Goal: Transaction & Acquisition: Purchase product/service

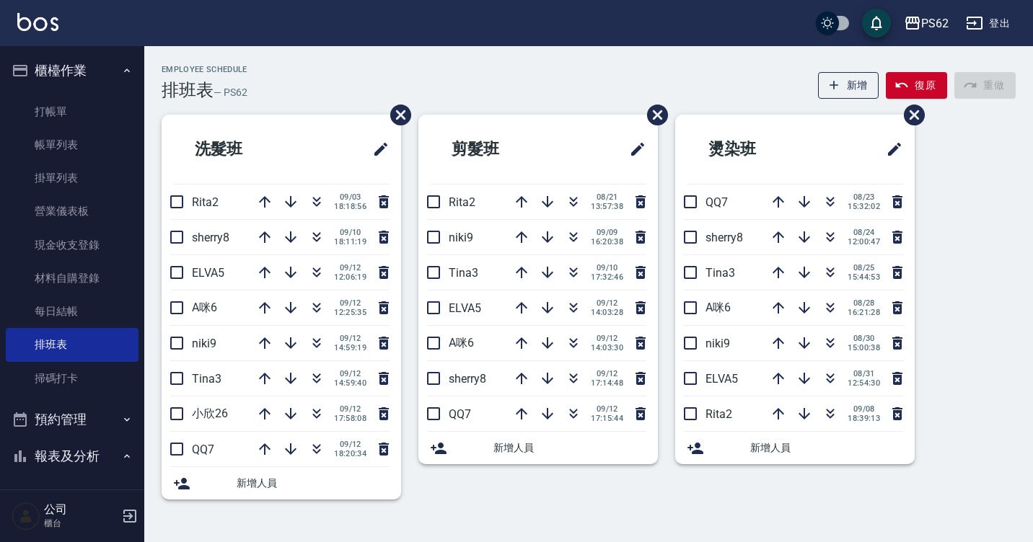
drag, startPoint x: 286, startPoint y: 143, endPoint x: 294, endPoint y: 115, distance: 28.5
click at [294, 115] on li "洗髮班" at bounding box center [281, 149] width 239 height 69
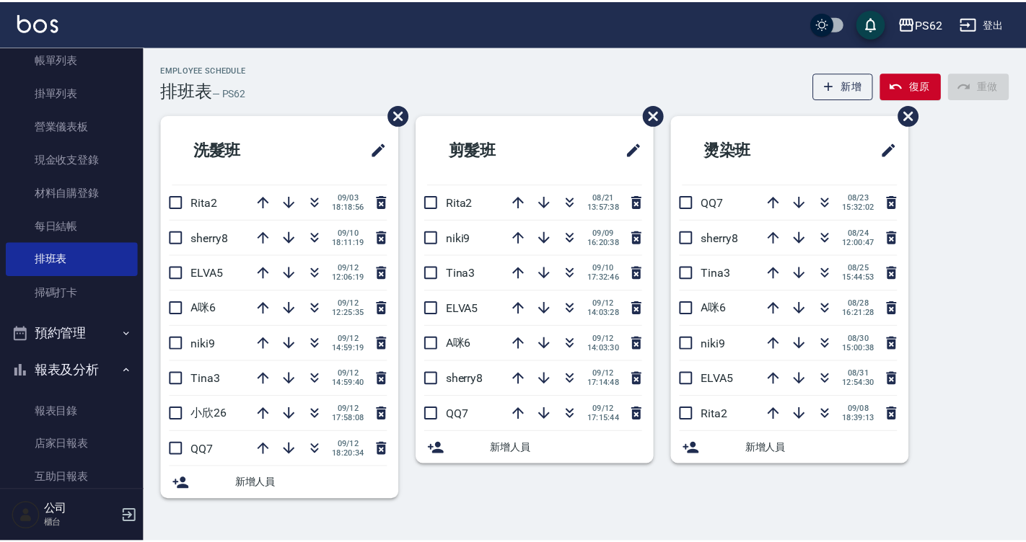
scroll to position [216, 0]
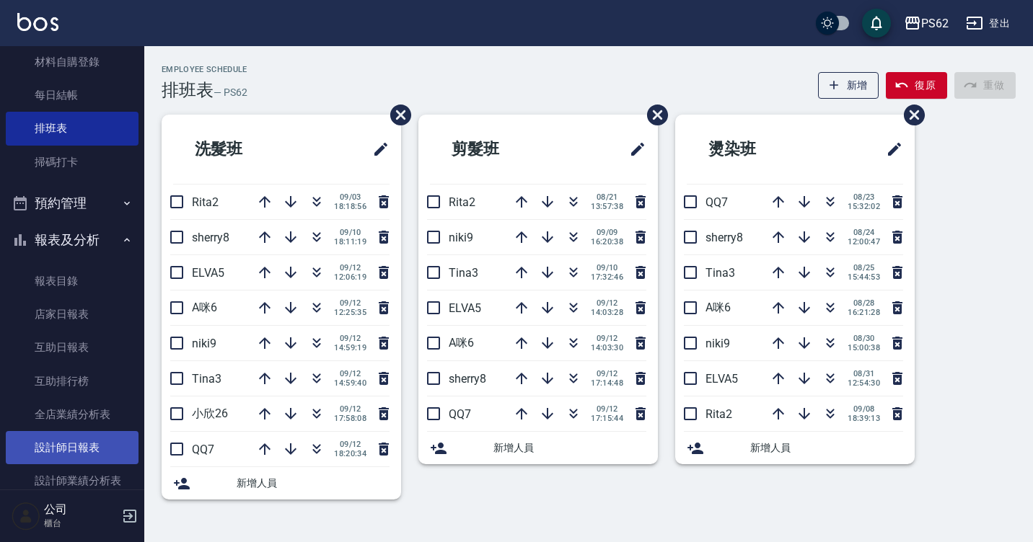
click at [102, 442] on link "設計師日報表" at bounding box center [72, 447] width 133 height 33
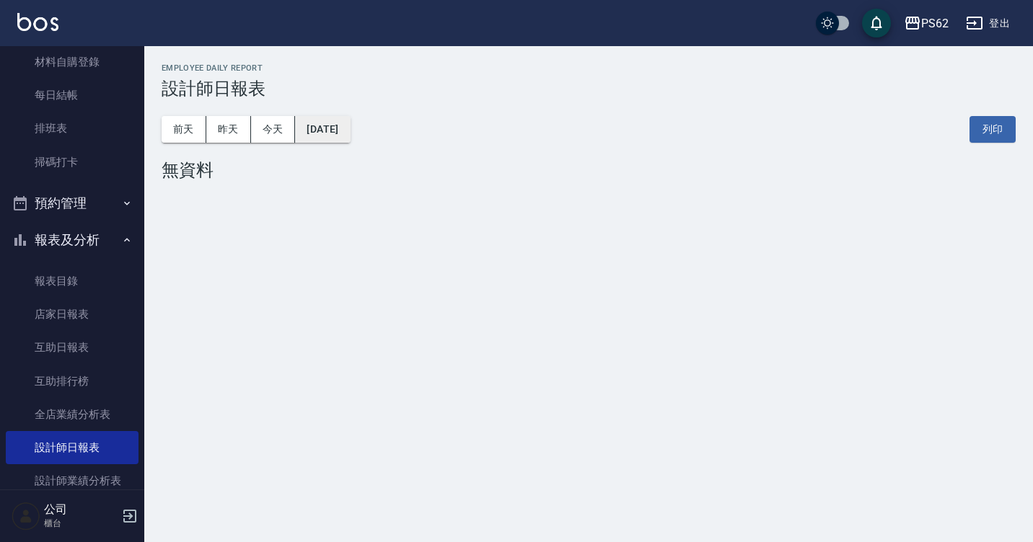
click at [323, 120] on button "[DATE]" at bounding box center [322, 129] width 55 height 27
click at [279, 129] on button "今天" at bounding box center [273, 129] width 45 height 27
click at [317, 133] on button "[DATE]" at bounding box center [322, 129] width 55 height 27
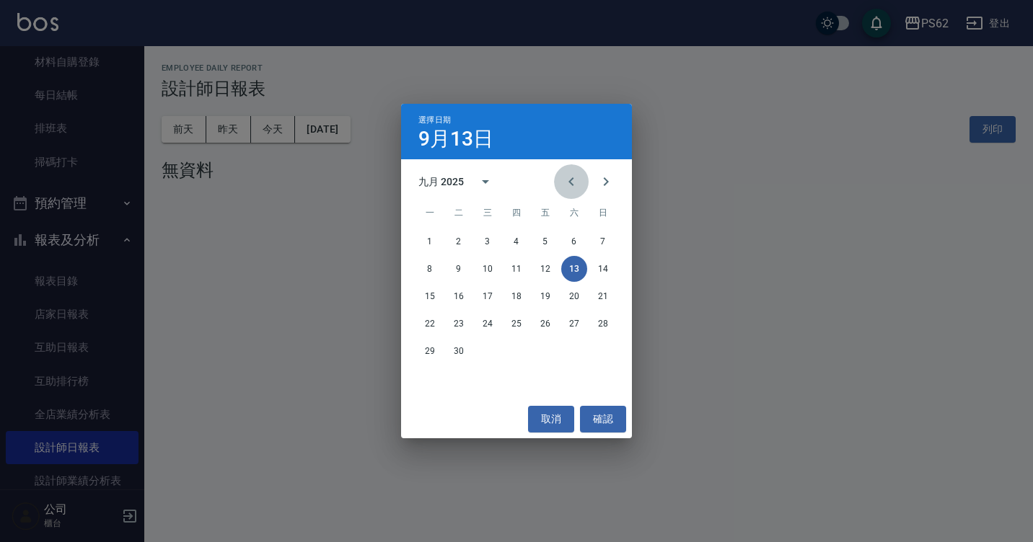
click at [568, 182] on icon "Previous month" at bounding box center [571, 181] width 17 height 17
click at [493, 299] on button "13" at bounding box center [488, 296] width 26 height 26
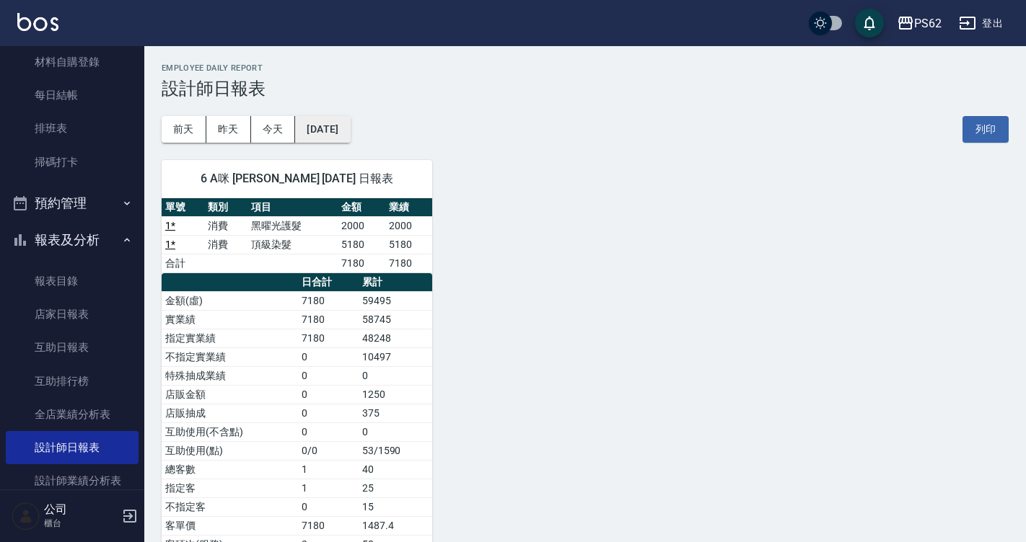
click at [331, 131] on button "[DATE]" at bounding box center [322, 129] width 55 height 27
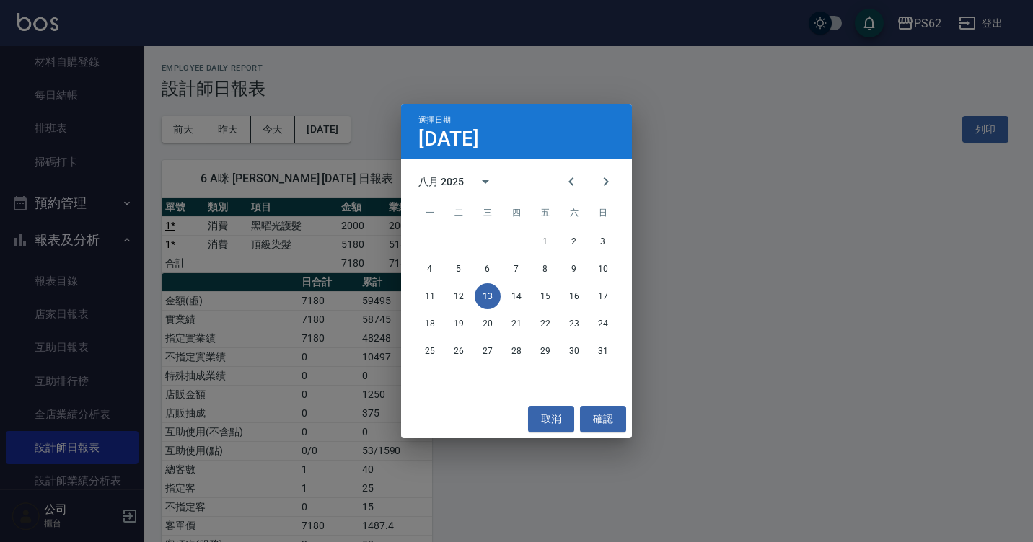
click at [477, 297] on button "13" at bounding box center [488, 296] width 26 height 26
click at [477, 299] on button "13" at bounding box center [488, 296] width 26 height 26
click at [334, 188] on div "選擇日期 [DATE] 八月 2025 一 二 三 四 五 六 日 1 2 3 4 5 6 7 8 9 10 11 12 13 14 15 16 17 18 …" at bounding box center [516, 271] width 1033 height 542
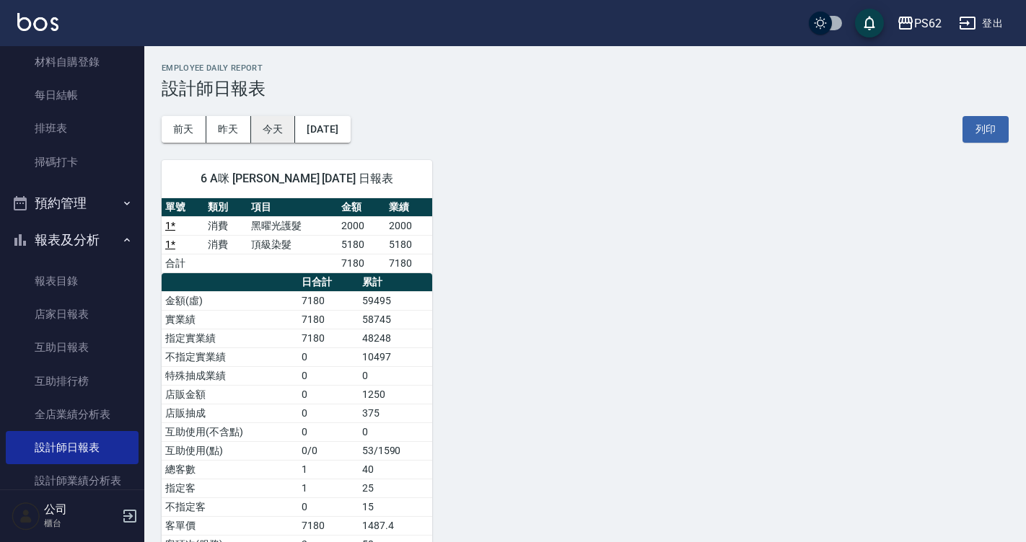
click at [267, 126] on button "今天" at bounding box center [273, 129] width 45 height 27
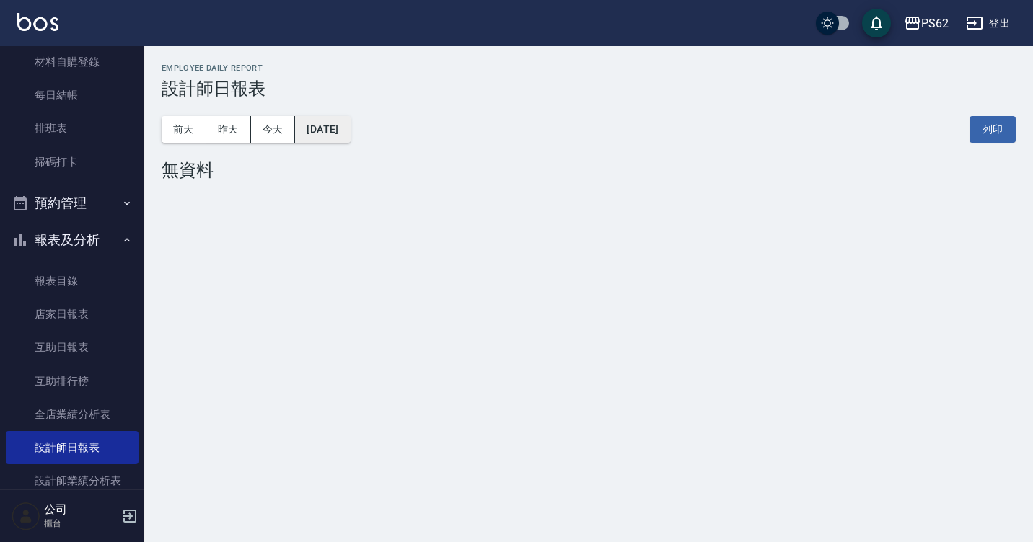
click at [320, 130] on button "[DATE]" at bounding box center [322, 129] width 55 height 27
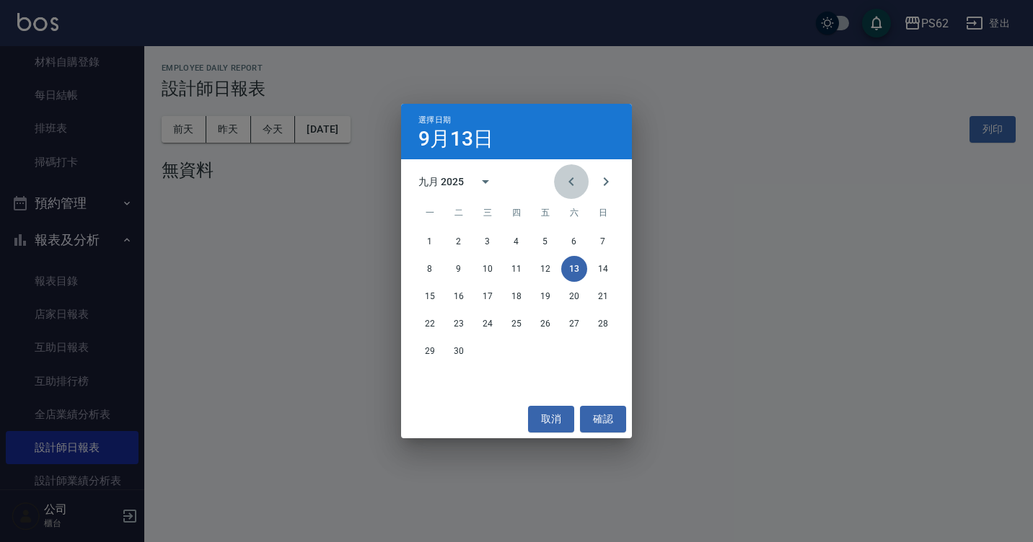
click at [564, 189] on icon "Previous month" at bounding box center [571, 181] width 17 height 17
click at [480, 300] on button "13" at bounding box center [488, 296] width 26 height 26
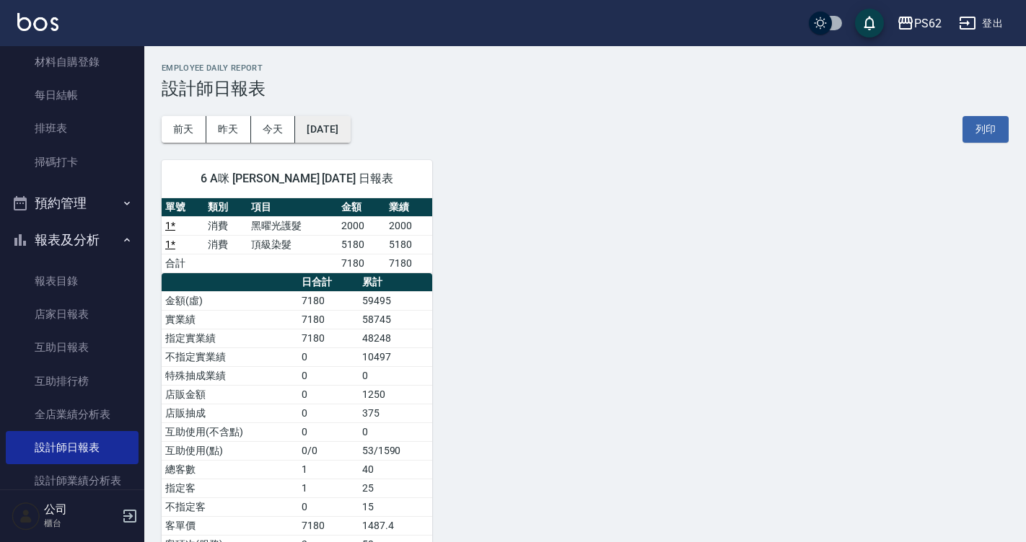
click at [335, 134] on button "[DATE]" at bounding box center [322, 129] width 55 height 27
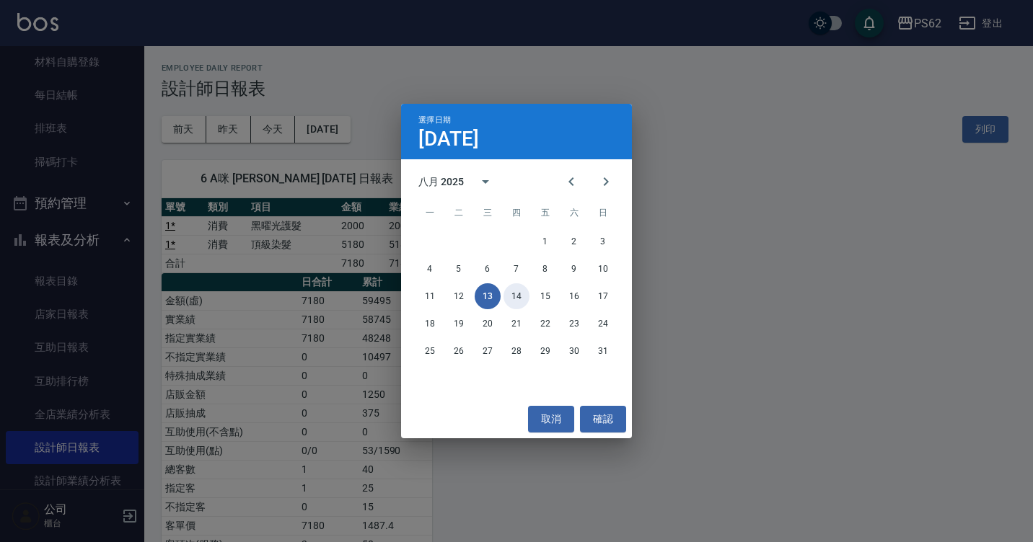
click at [519, 304] on button "14" at bounding box center [516, 296] width 26 height 26
click at [519, 304] on div "PS62 [DATE] 設計師日報表 列印時間： [DATE][PHONE_NUMBER]:25 Employee Daily Report 設計師日報表 […" at bounding box center [513, 304] width 1026 height 608
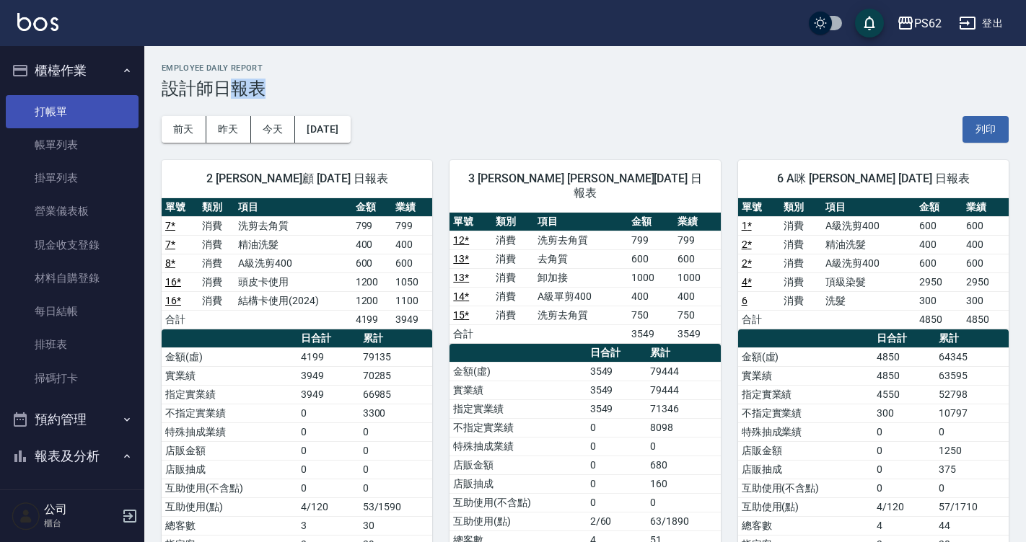
click at [75, 111] on link "打帳單" at bounding box center [72, 111] width 133 height 33
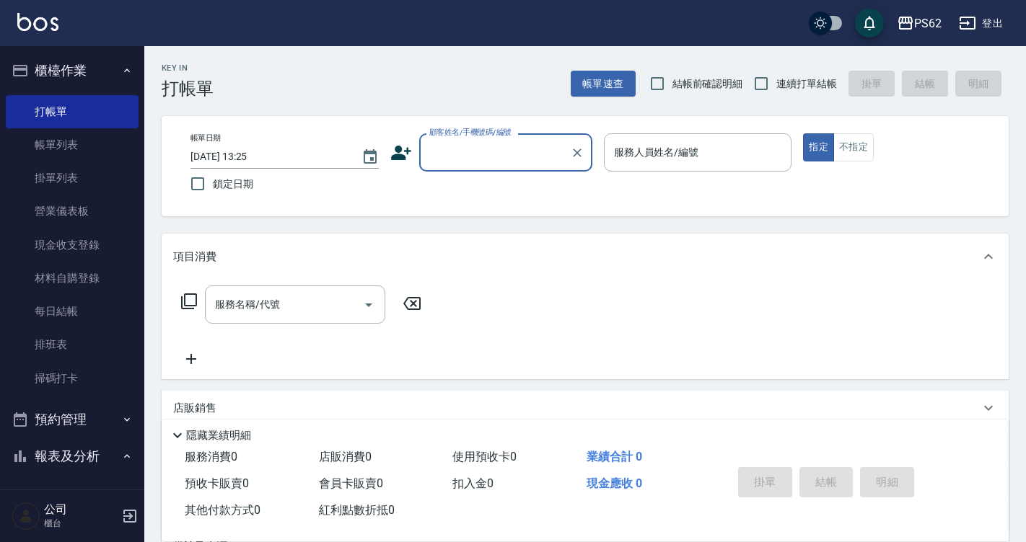
click at [474, 151] on input "顧客姓名/手機號碼/編號" at bounding box center [495, 152] width 138 height 25
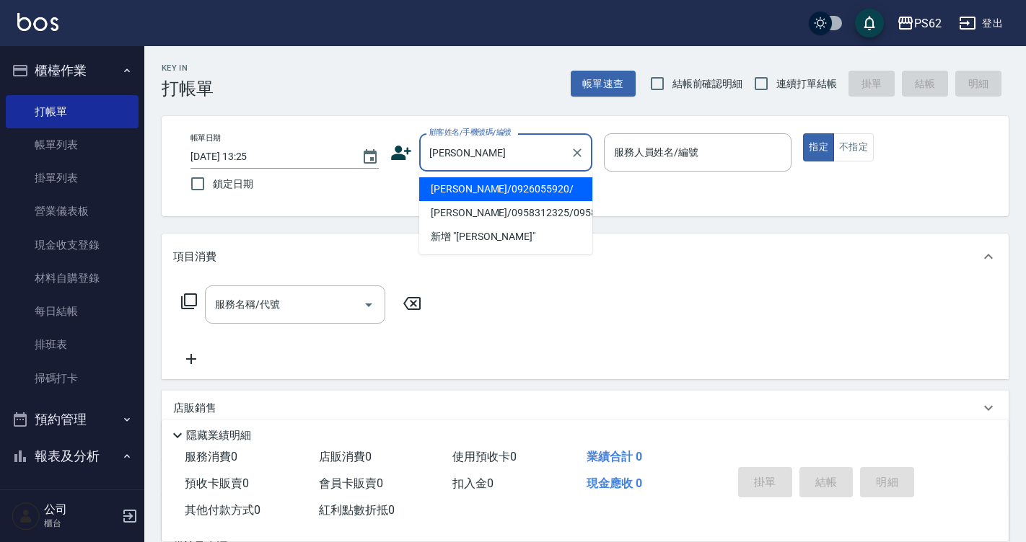
type input "[PERSON_NAME]/0926055920/"
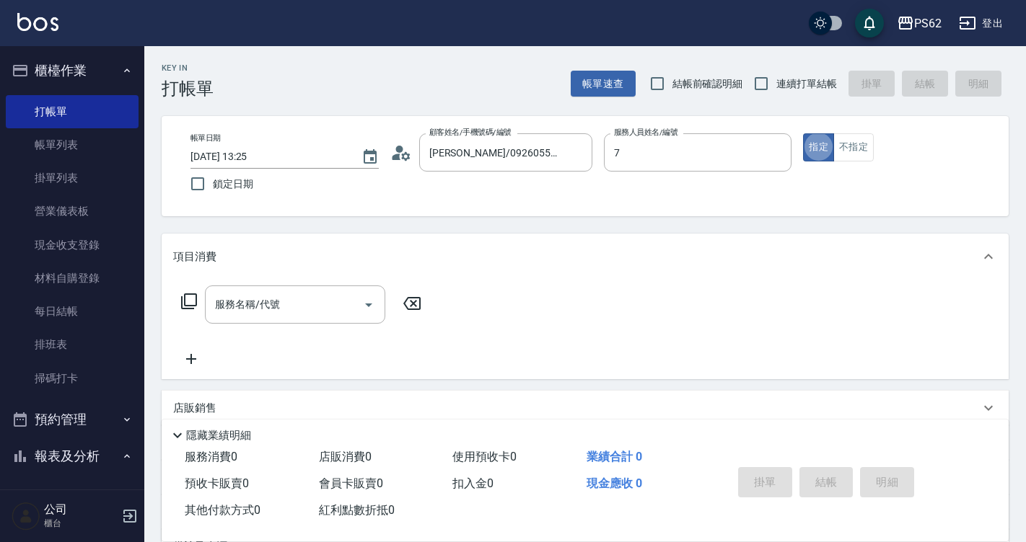
type input "QQ-7"
type button "true"
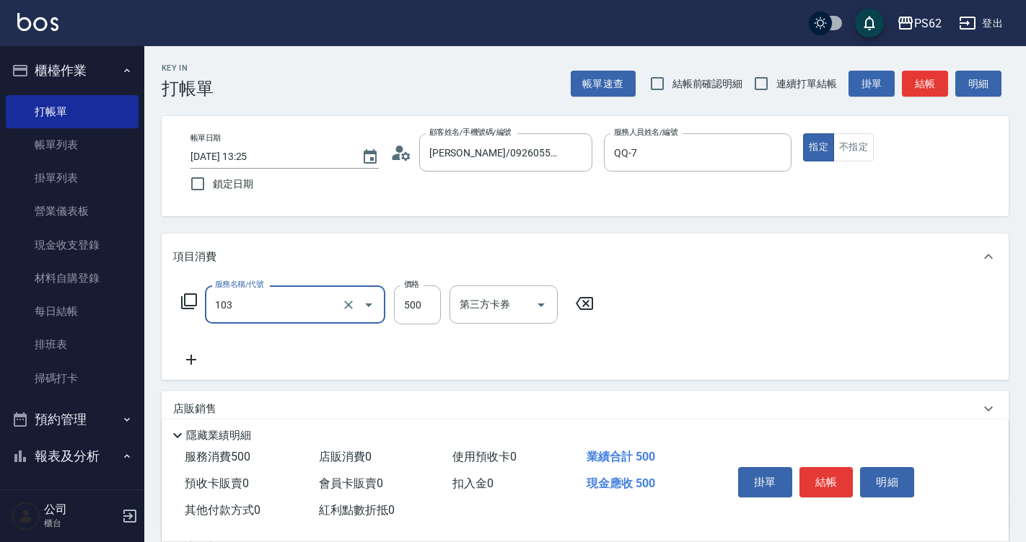
type input "B級洗剪500(103)"
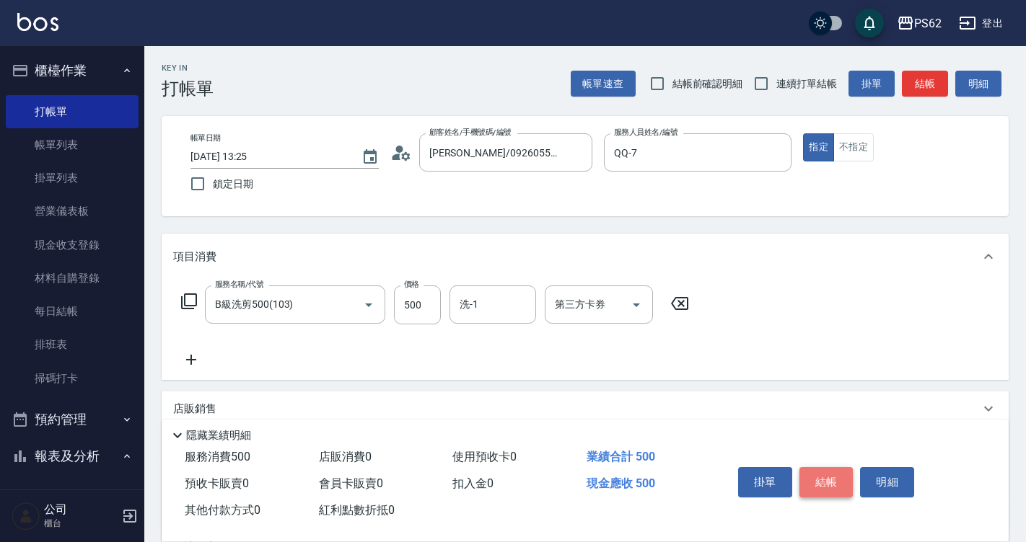
click at [818, 476] on button "結帳" at bounding box center [826, 482] width 54 height 30
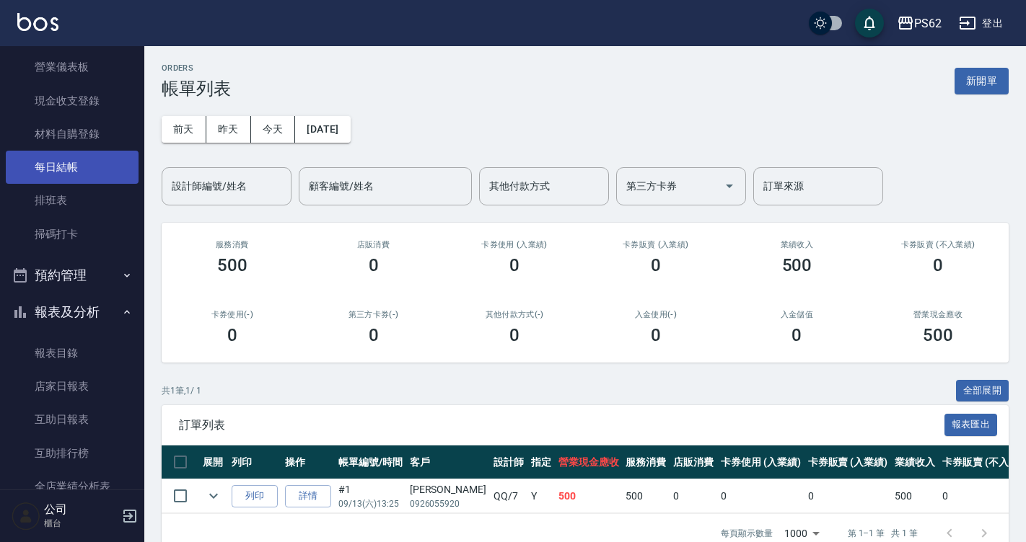
scroll to position [216, 0]
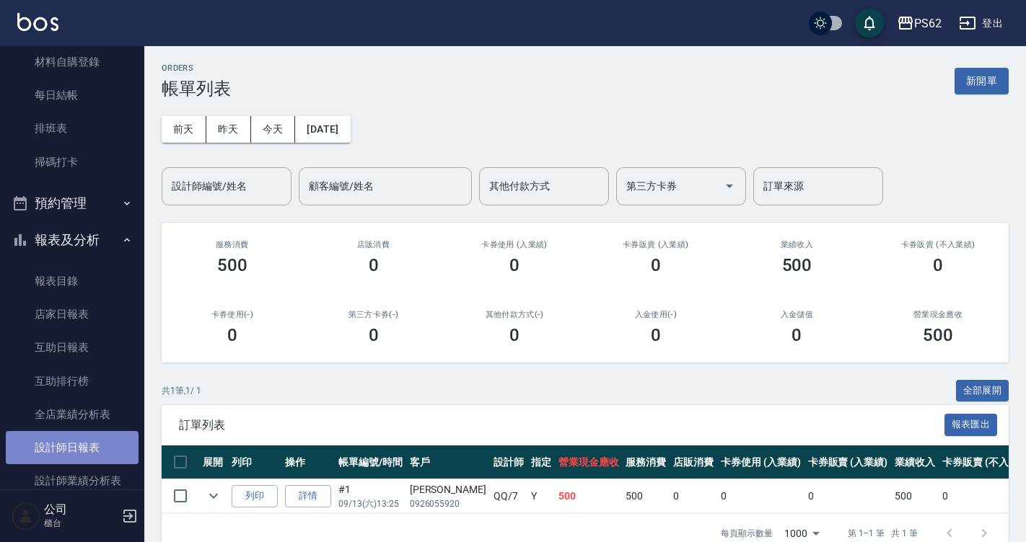
click at [91, 447] on link "設計師日報表" at bounding box center [72, 447] width 133 height 33
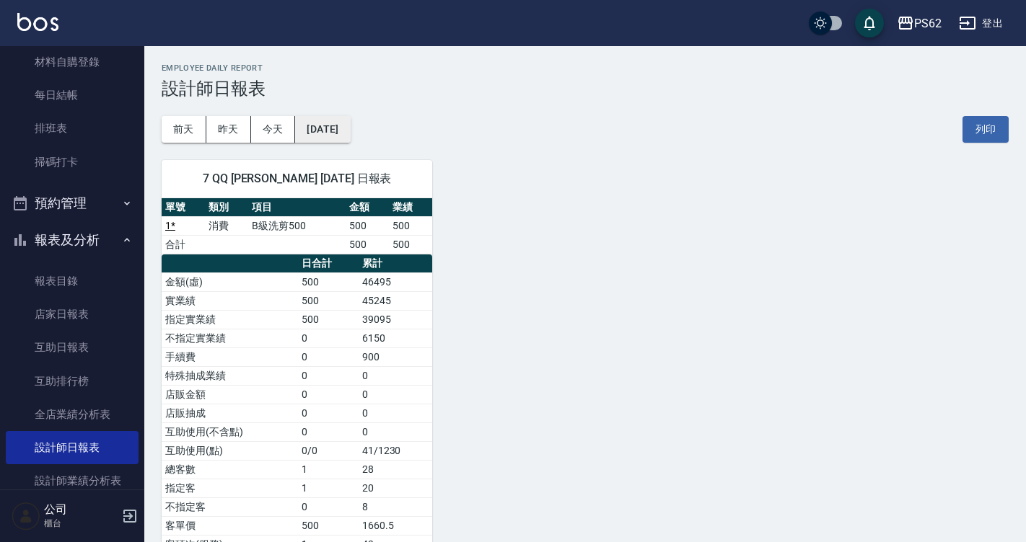
click at [323, 120] on button "[DATE]" at bounding box center [322, 129] width 55 height 27
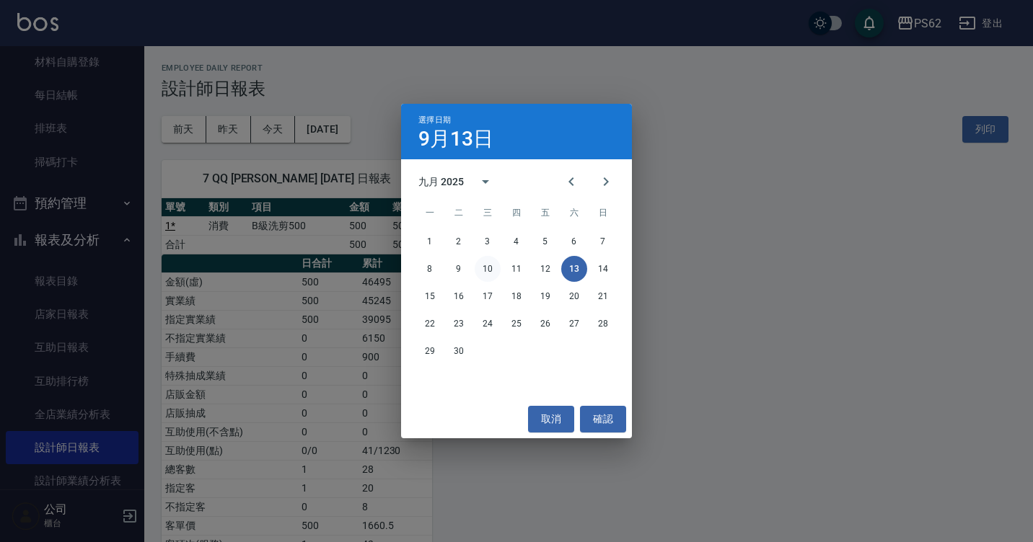
click at [487, 265] on button "10" at bounding box center [488, 269] width 26 height 26
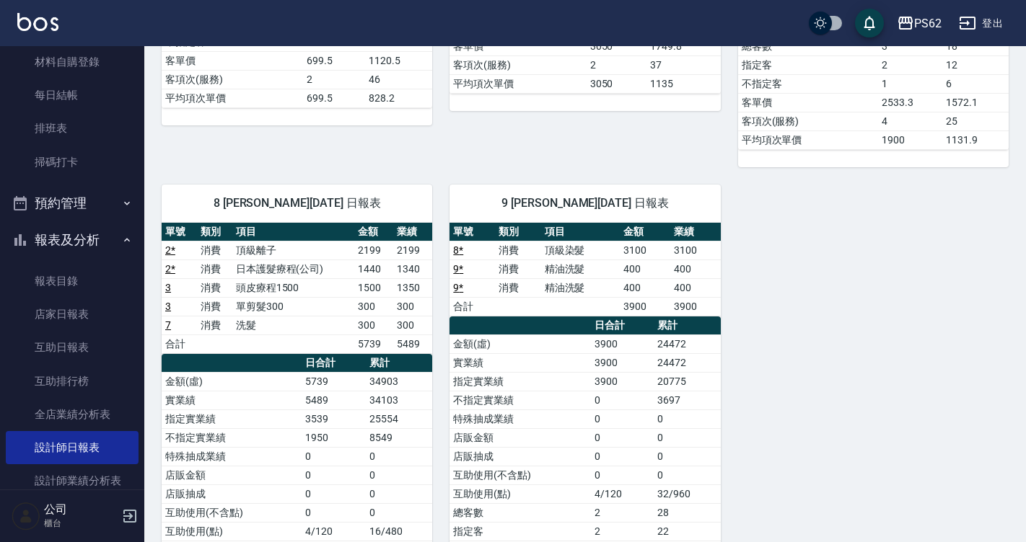
scroll to position [505, 0]
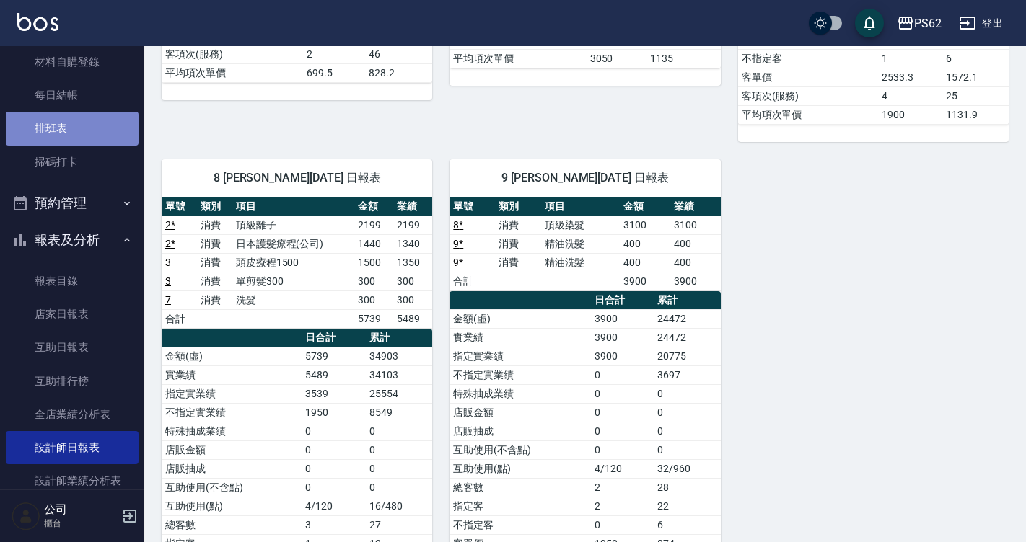
drag, startPoint x: 330, startPoint y: 0, endPoint x: 77, endPoint y: 135, distance: 286.9
click at [77, 135] on link "排班表" at bounding box center [72, 128] width 133 height 33
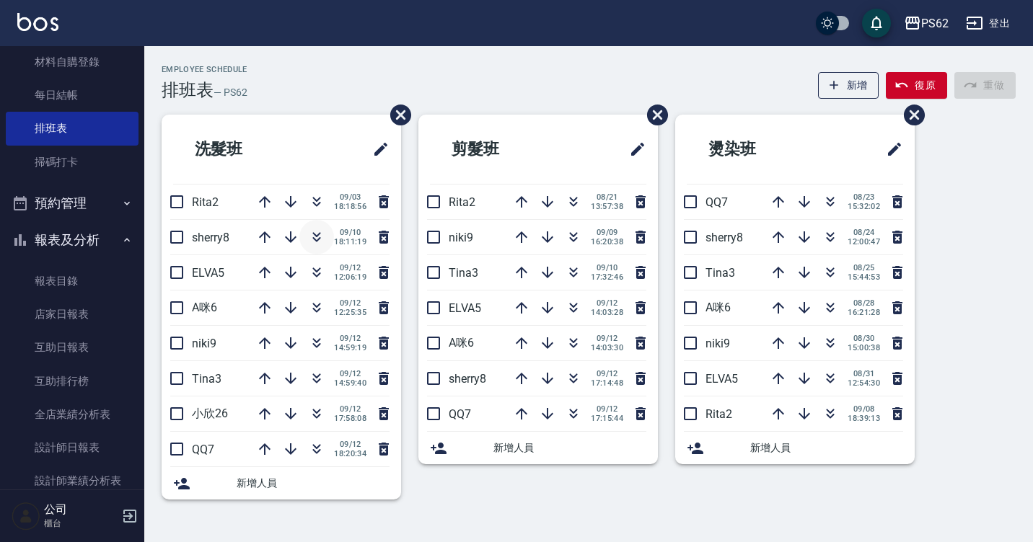
click at [314, 236] on icon "button" at bounding box center [317, 234] width 8 height 5
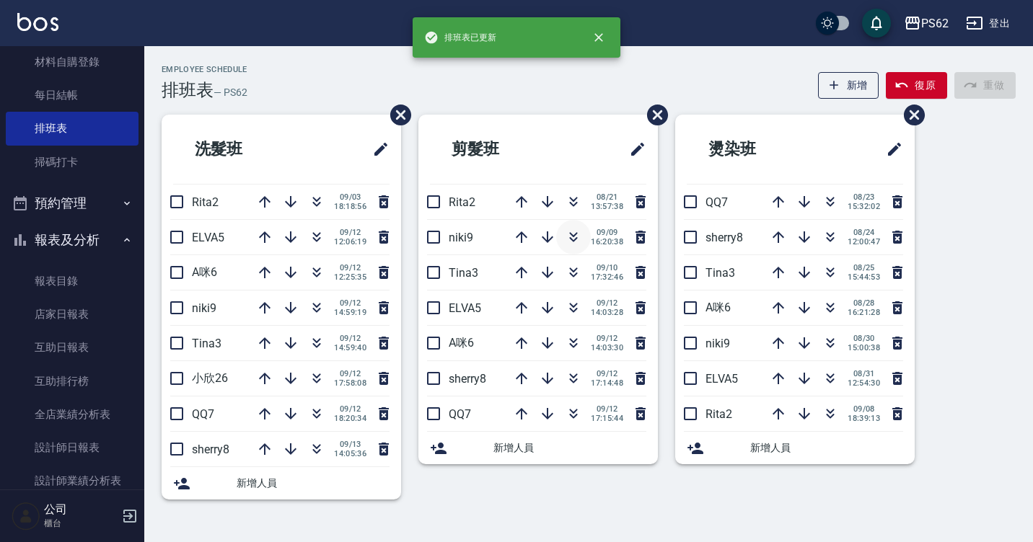
click at [571, 232] on icon "button" at bounding box center [573, 237] width 17 height 17
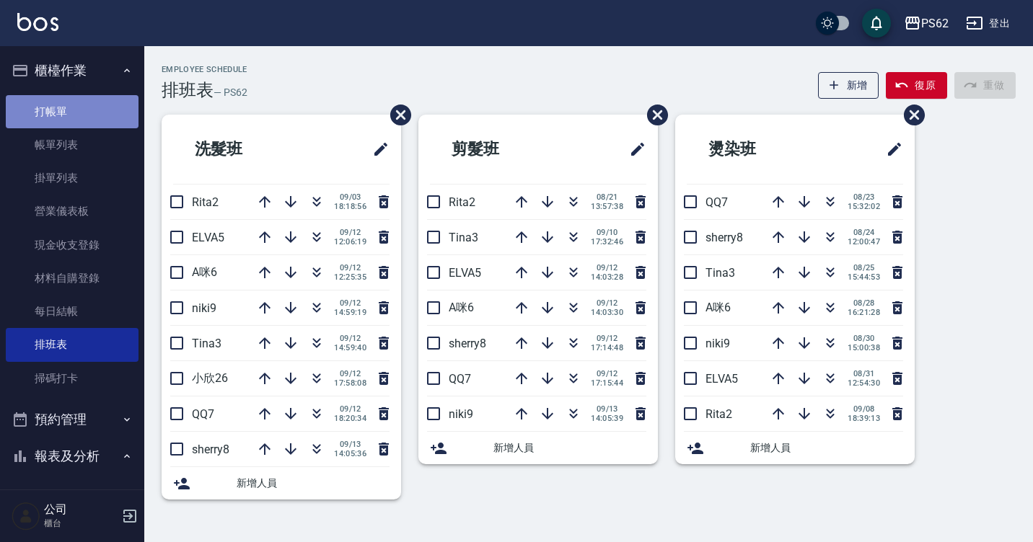
click at [97, 119] on link "打帳單" at bounding box center [72, 111] width 133 height 33
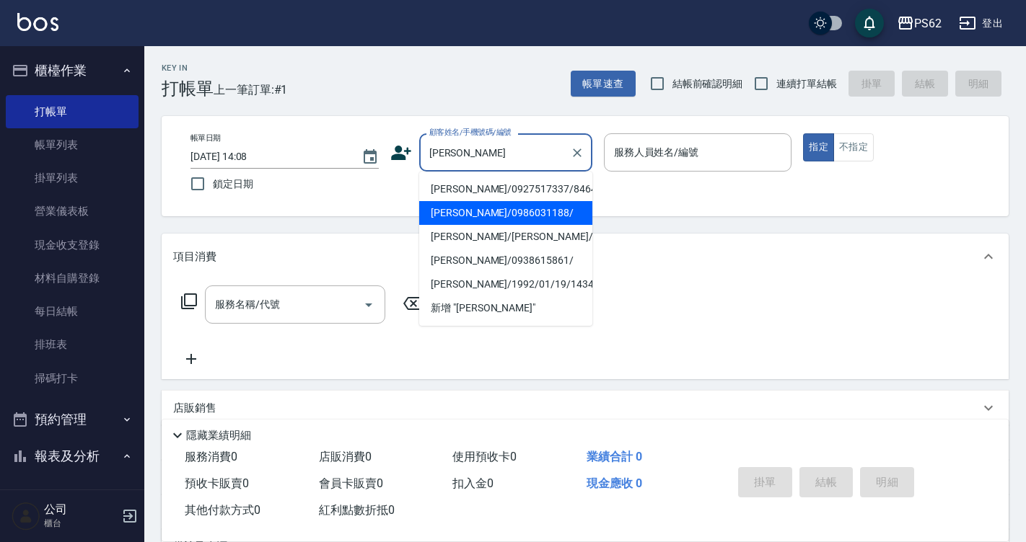
type input "[PERSON_NAME]/0986031188/"
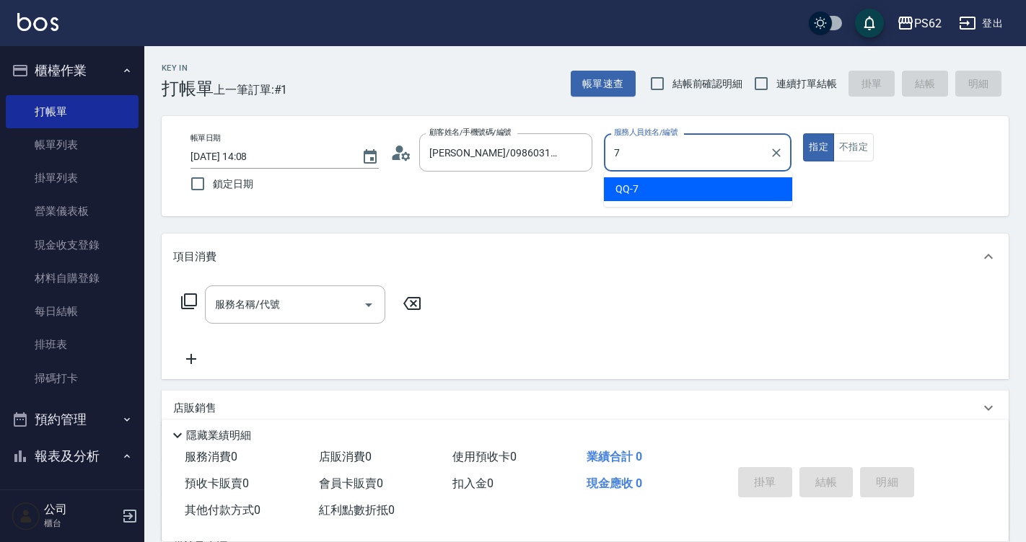
type input "QQ-7"
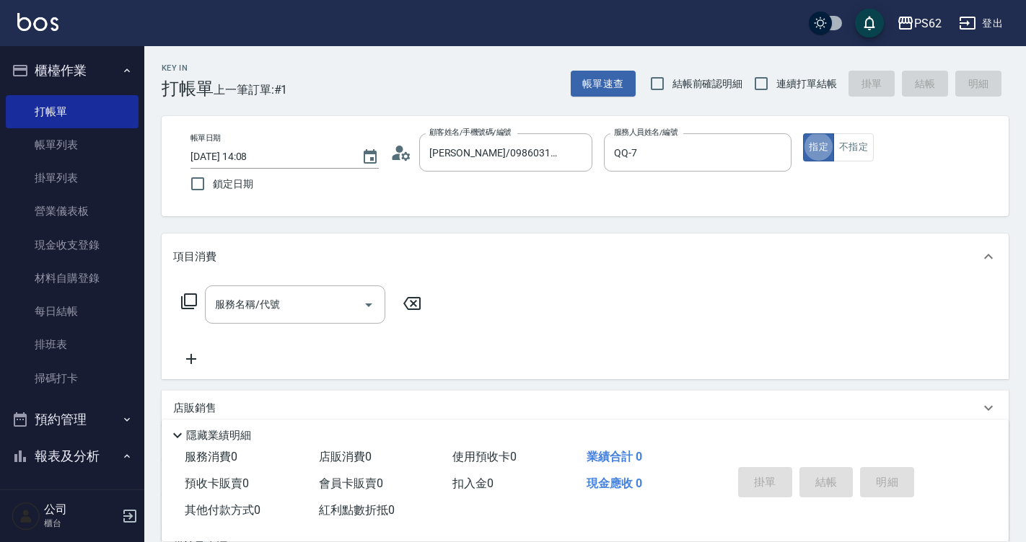
type button "true"
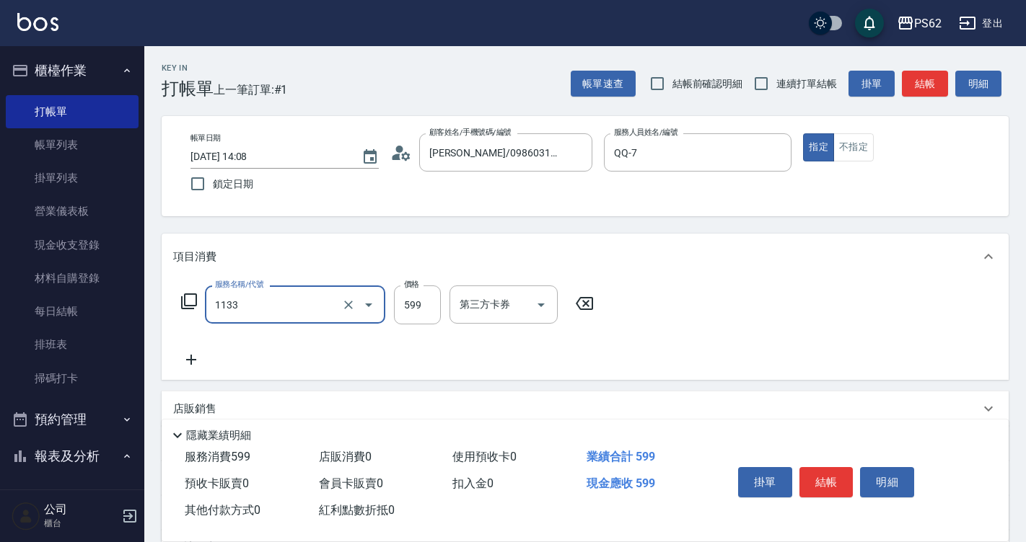
type input "洗剪去角質(1133)"
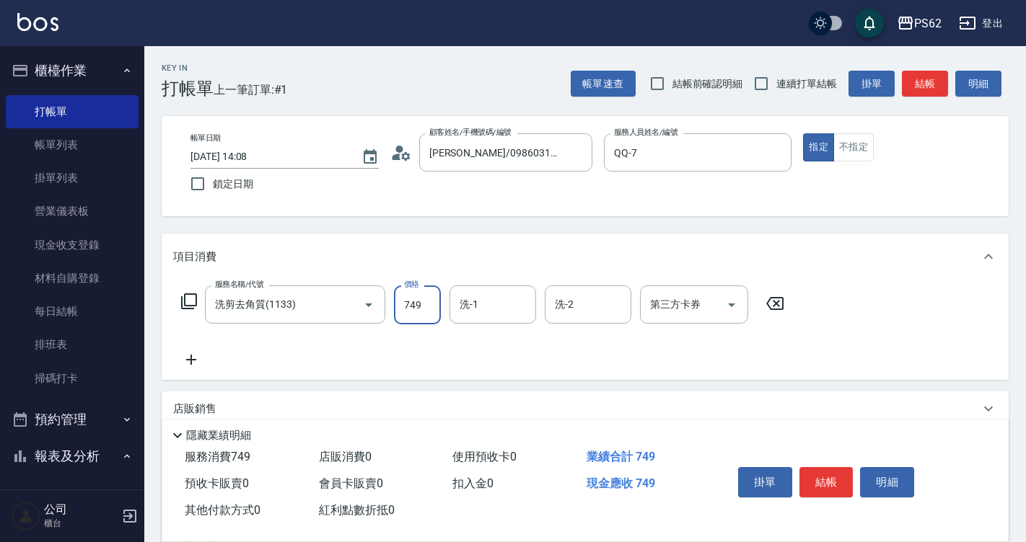
type input "749"
click at [836, 480] on button "結帳" at bounding box center [826, 482] width 54 height 30
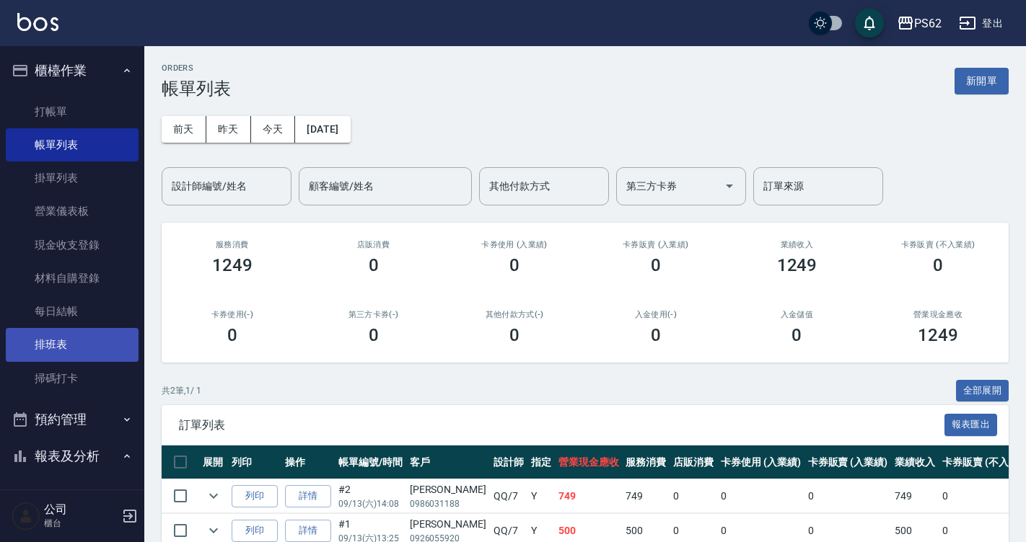
click at [34, 360] on link "排班表" at bounding box center [72, 344] width 133 height 33
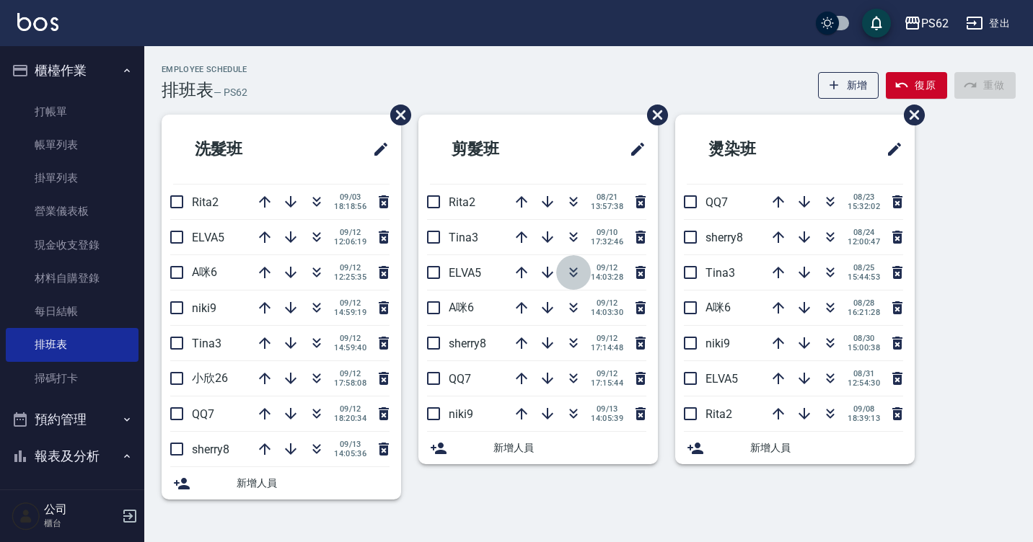
click at [568, 271] on icon "button" at bounding box center [573, 272] width 17 height 17
click at [570, 269] on icon "button" at bounding box center [574, 270] width 8 height 5
drag, startPoint x: 613, startPoint y: 10, endPoint x: 461, endPoint y: 75, distance: 165.5
click at [461, 75] on div "Employee Schedule 排班表 — PS62 新增 復原 重做" at bounding box center [589, 82] width 854 height 35
click at [315, 237] on icon "button" at bounding box center [317, 234] width 8 height 5
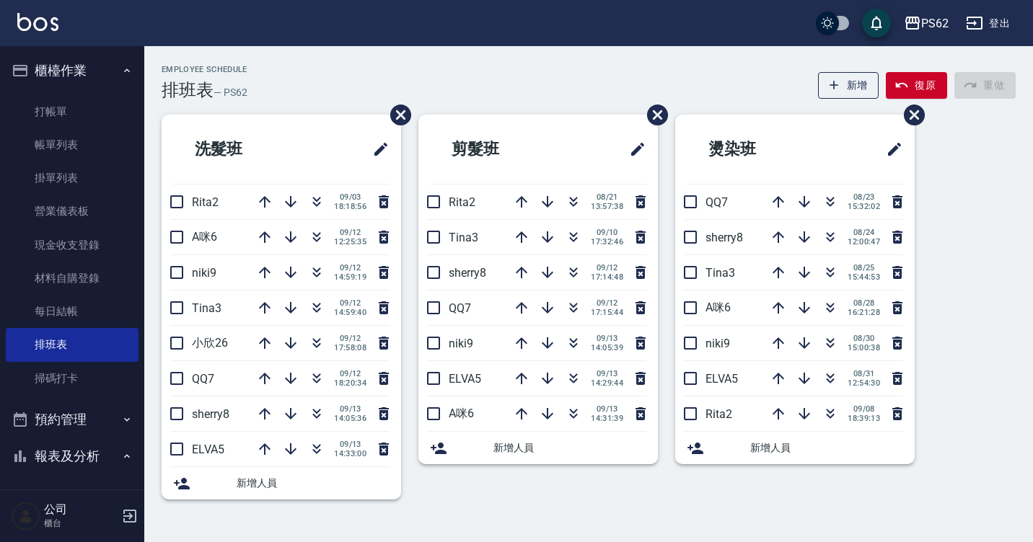
click at [315, 237] on icon "button" at bounding box center [316, 237] width 17 height 17
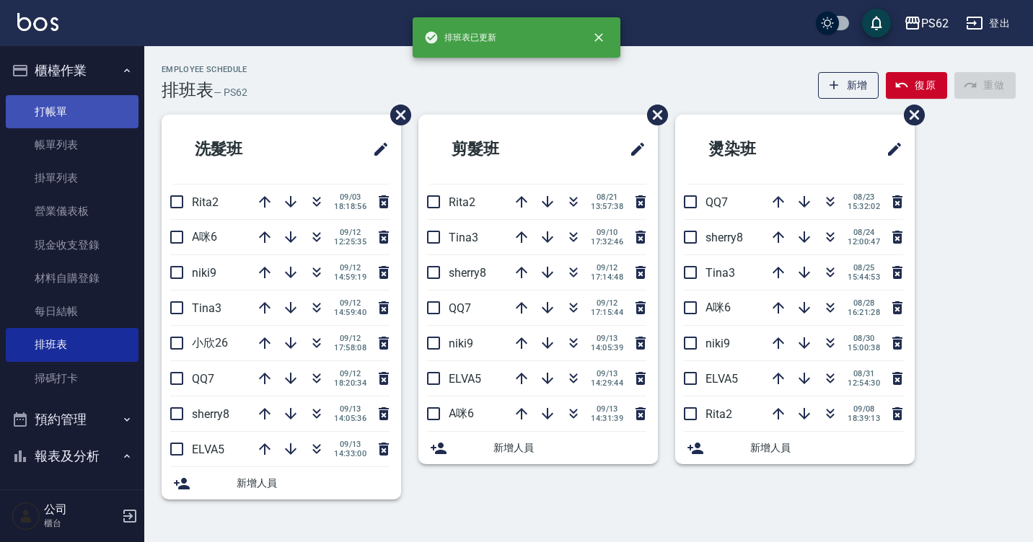
click at [107, 113] on link "打帳單" at bounding box center [72, 111] width 133 height 33
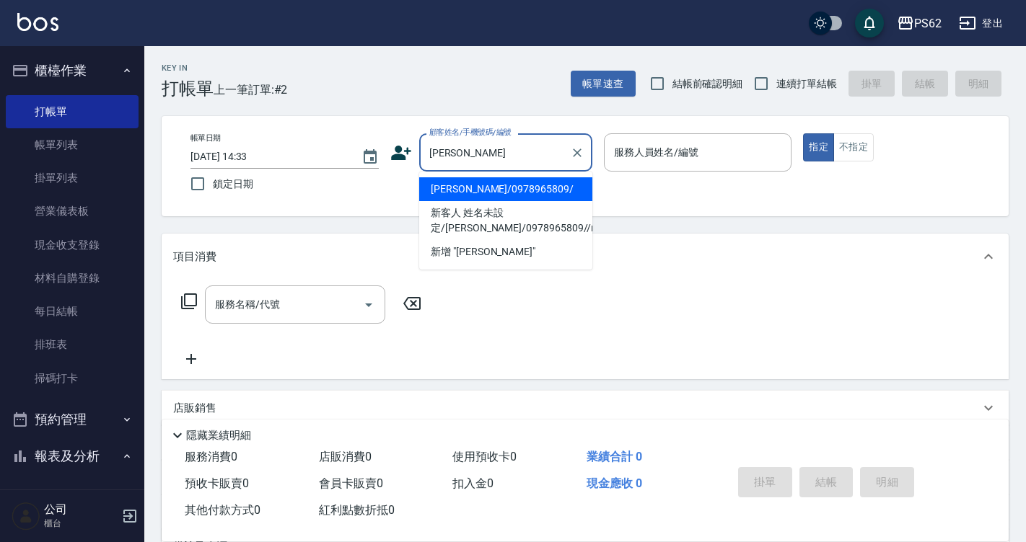
type input "[PERSON_NAME]/0978965809/"
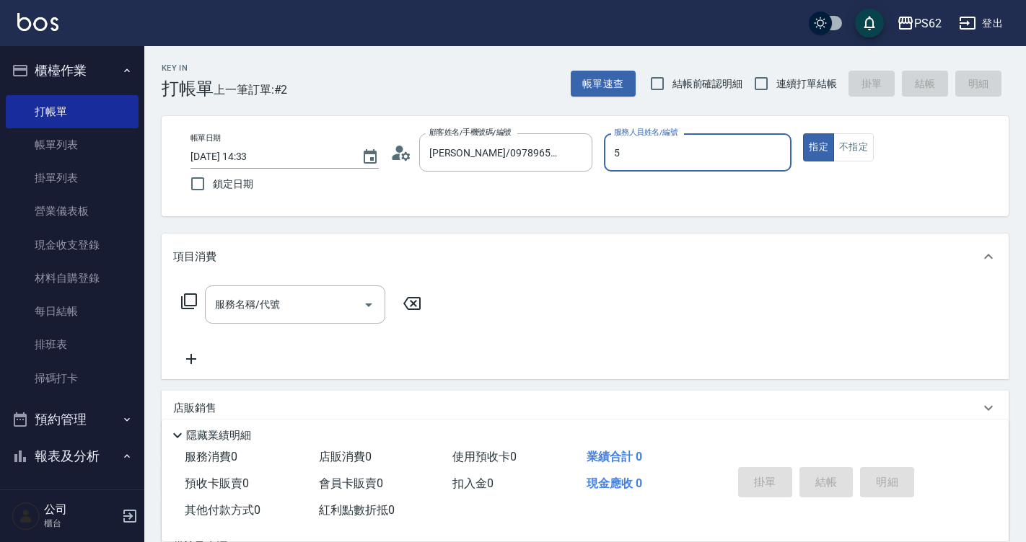
type input "ELVA-5"
type button "true"
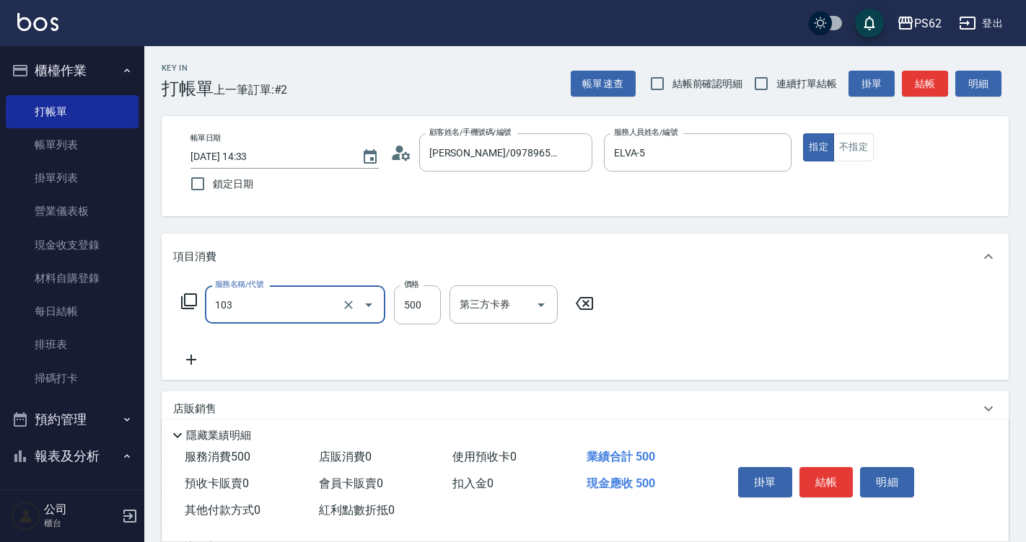
type input "B級洗剪500(103)"
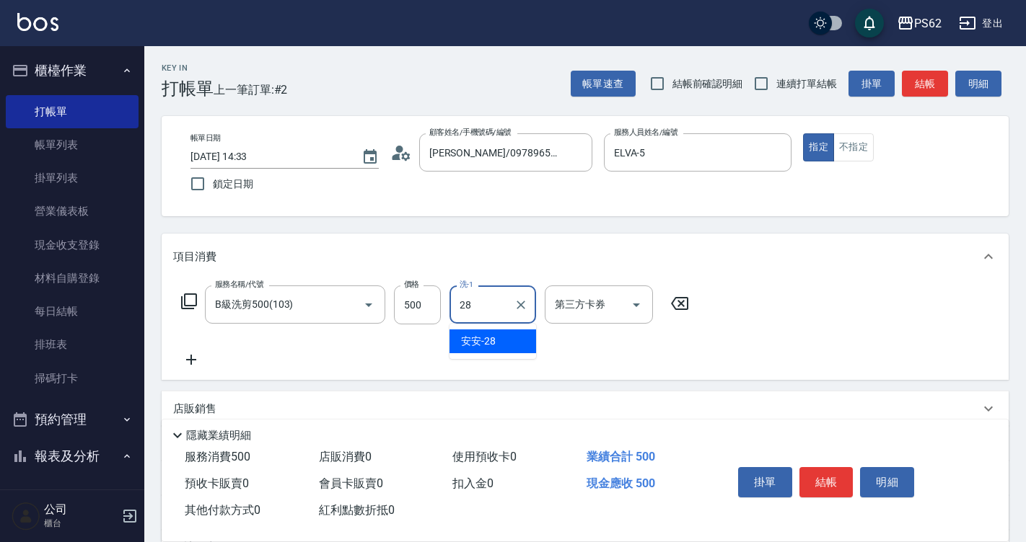
type input "安安-28"
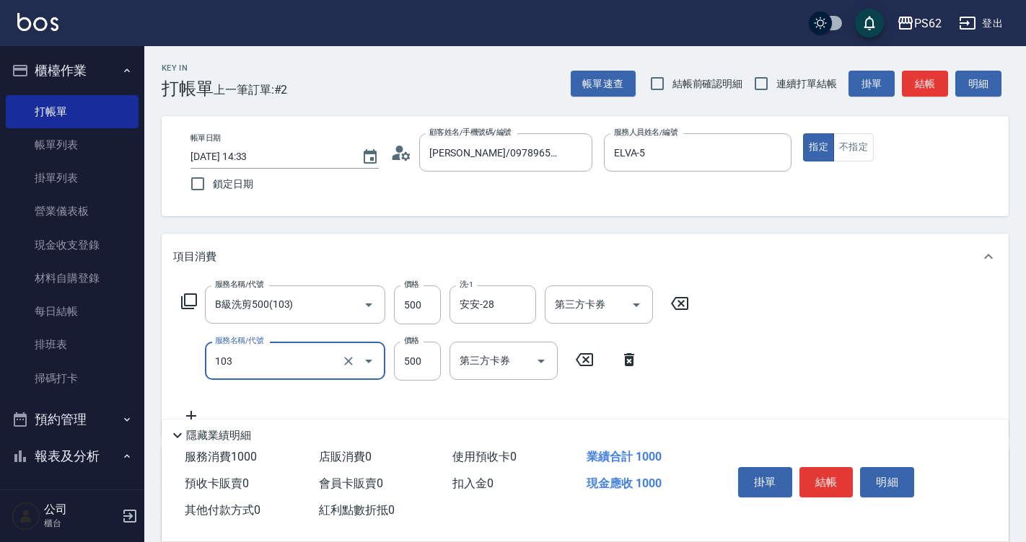
type input "B級洗剪500(103)"
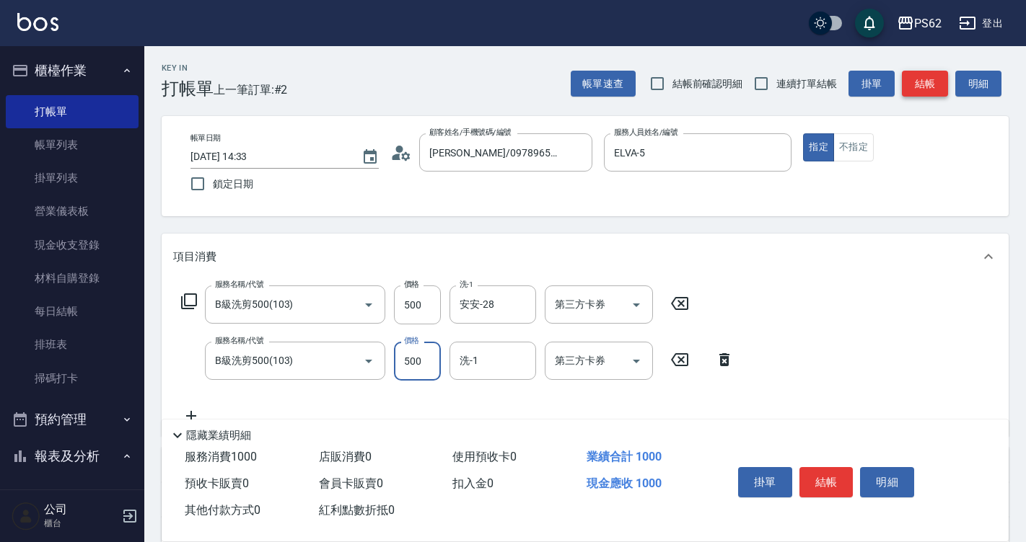
click at [928, 92] on button "結帳" at bounding box center [925, 84] width 46 height 27
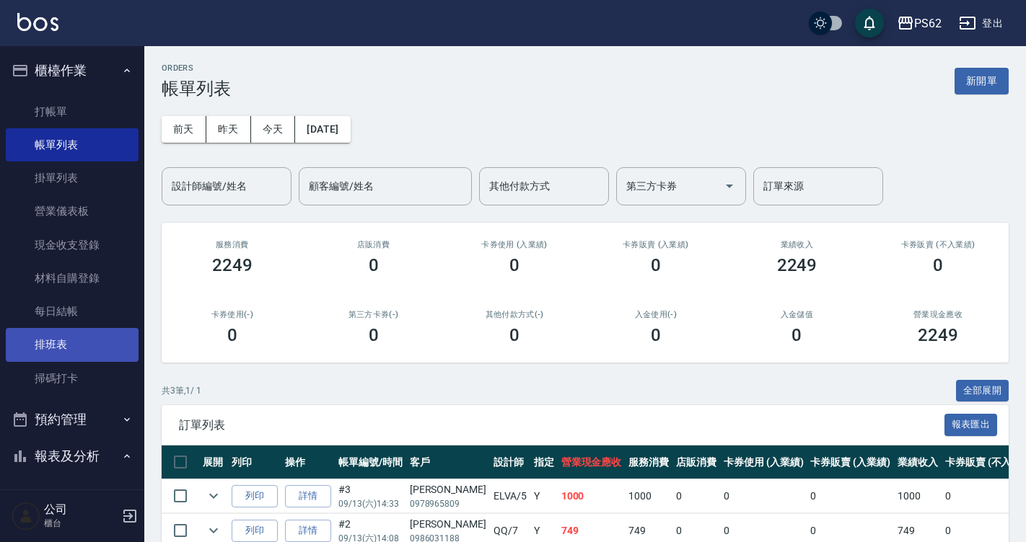
click at [72, 346] on link "排班表" at bounding box center [72, 344] width 133 height 33
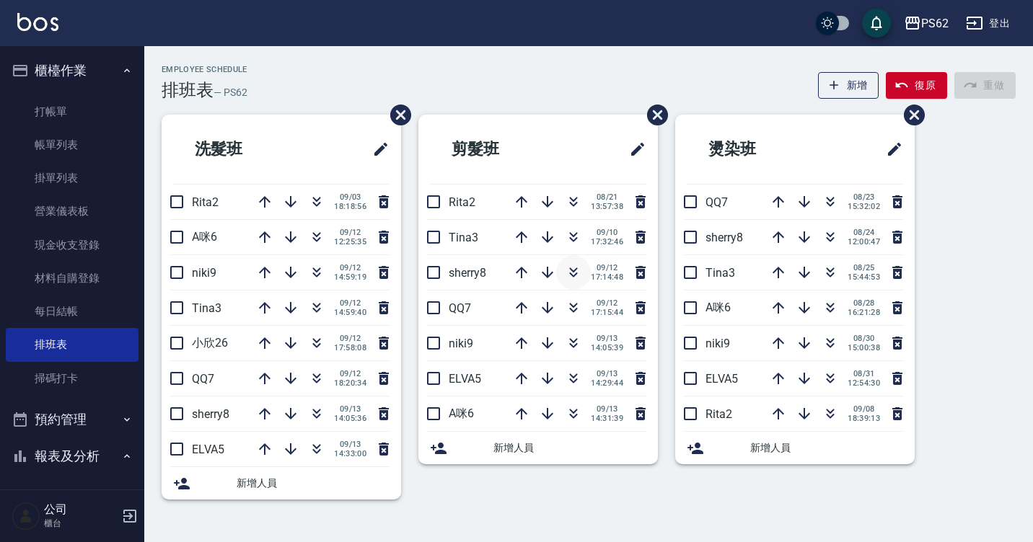
click at [577, 273] on icon "button" at bounding box center [573, 272] width 17 height 17
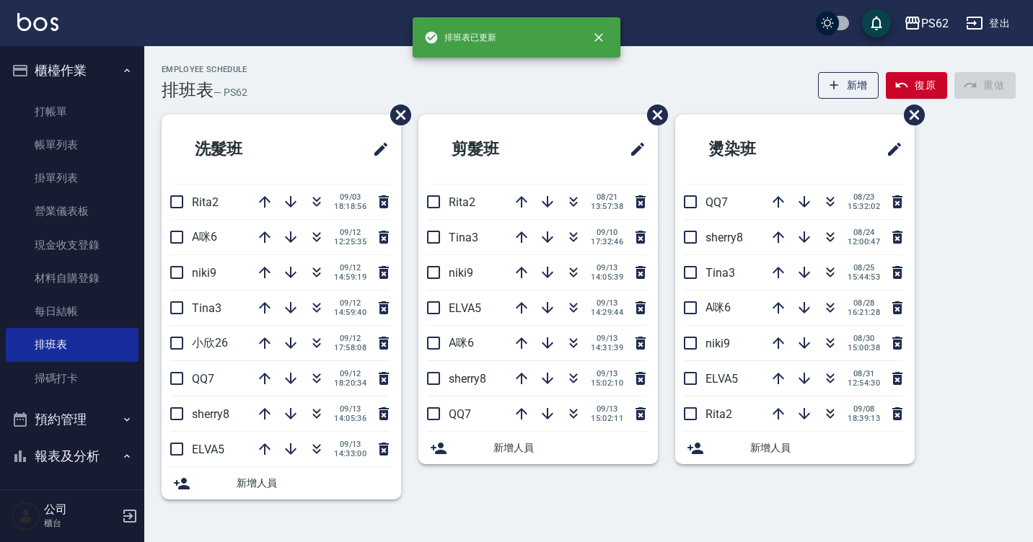
click at [540, 503] on div "剪髮班 Rita2 [DATE] 13:57:38 Tina3 [DATE] 17:32:46 niki9 [DATE] 14:05:39 ELVA5 [DA…" at bounding box center [529, 316] width 257 height 402
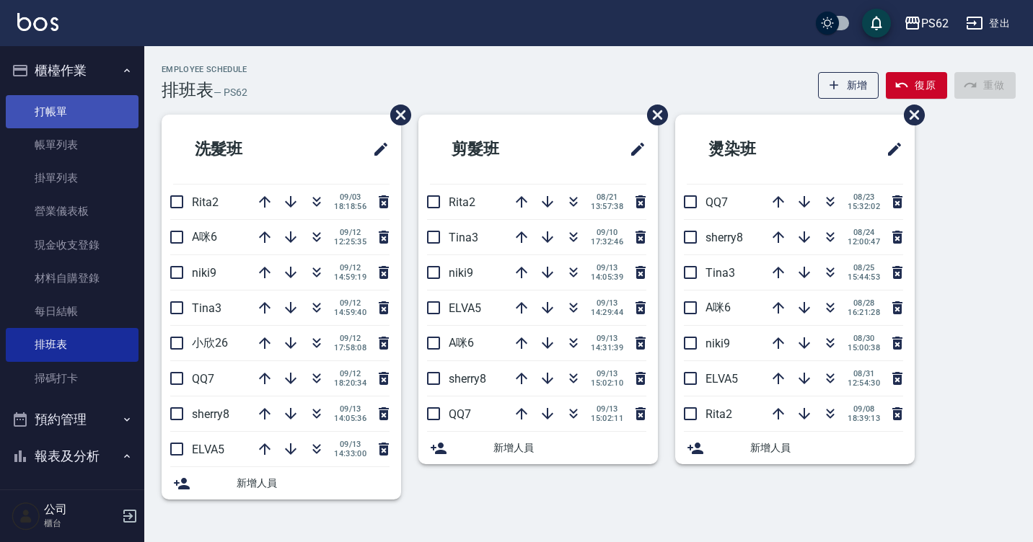
click at [58, 119] on link "打帳單" at bounding box center [72, 111] width 133 height 33
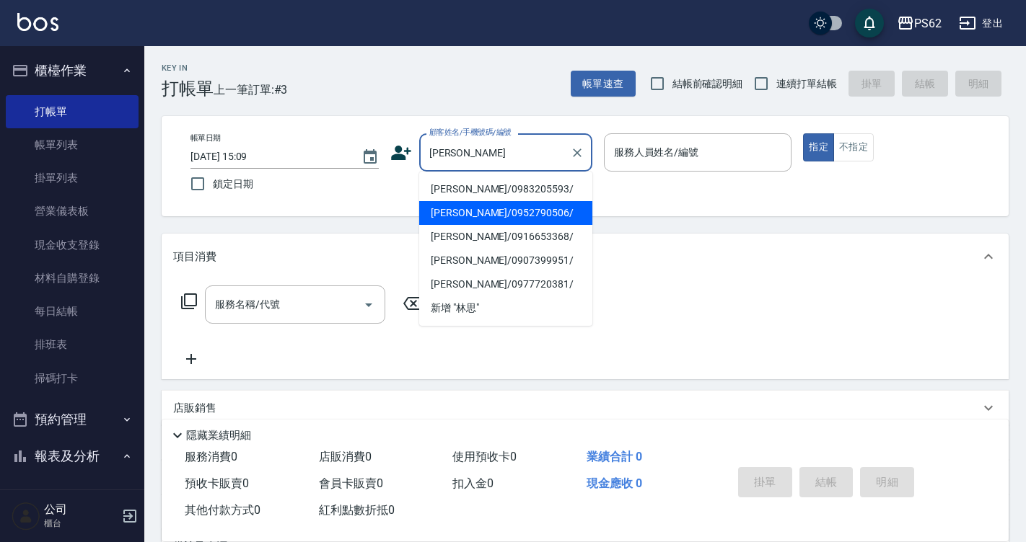
type input "[PERSON_NAME]/0952790506/"
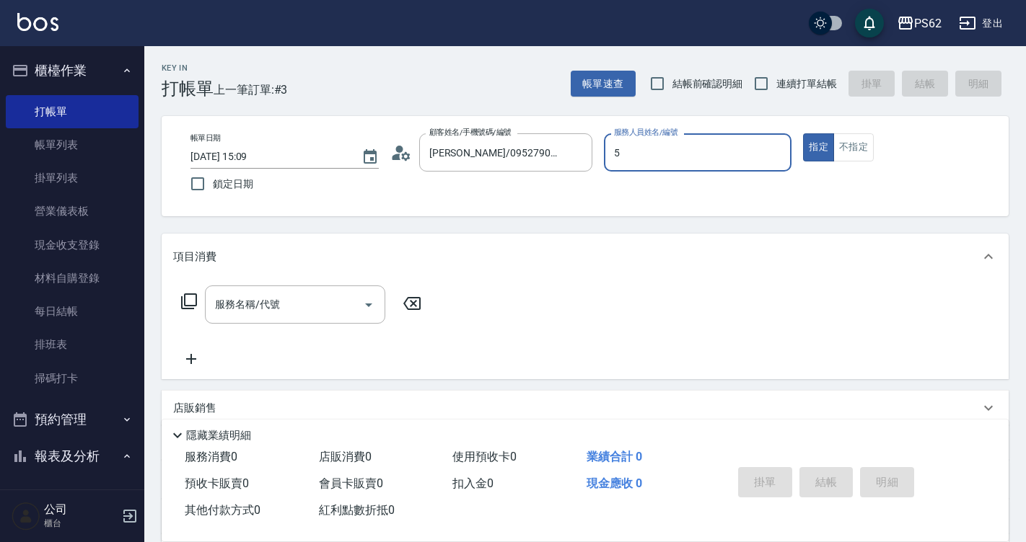
type input "ELVA-5"
type button "true"
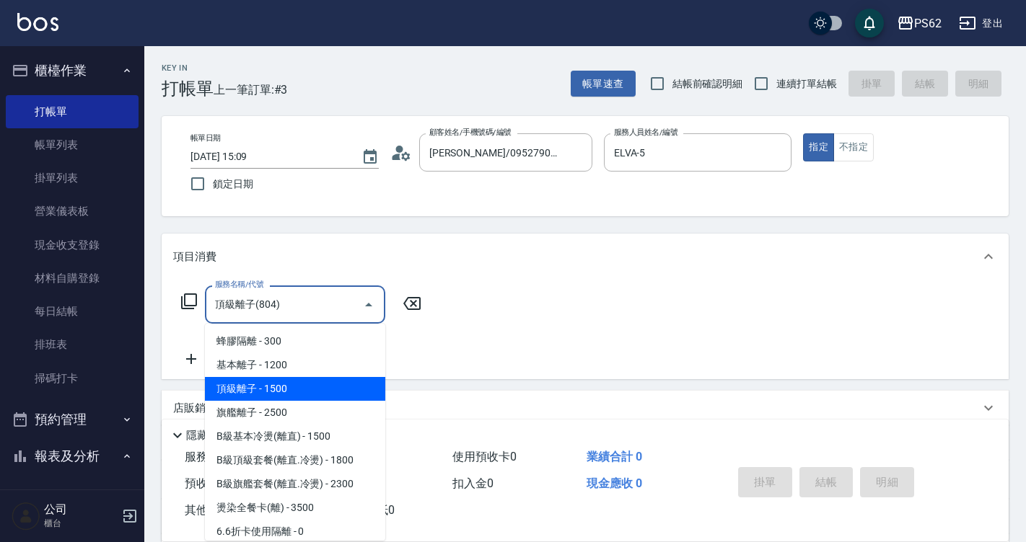
type input "頂級離子(804)"
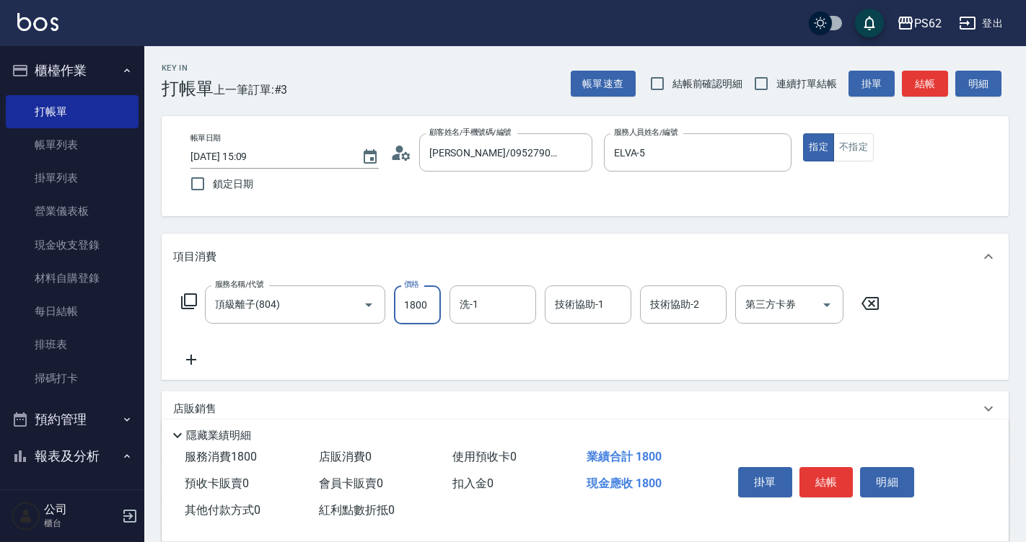
type input "1800"
type input "[PERSON_NAME]-26"
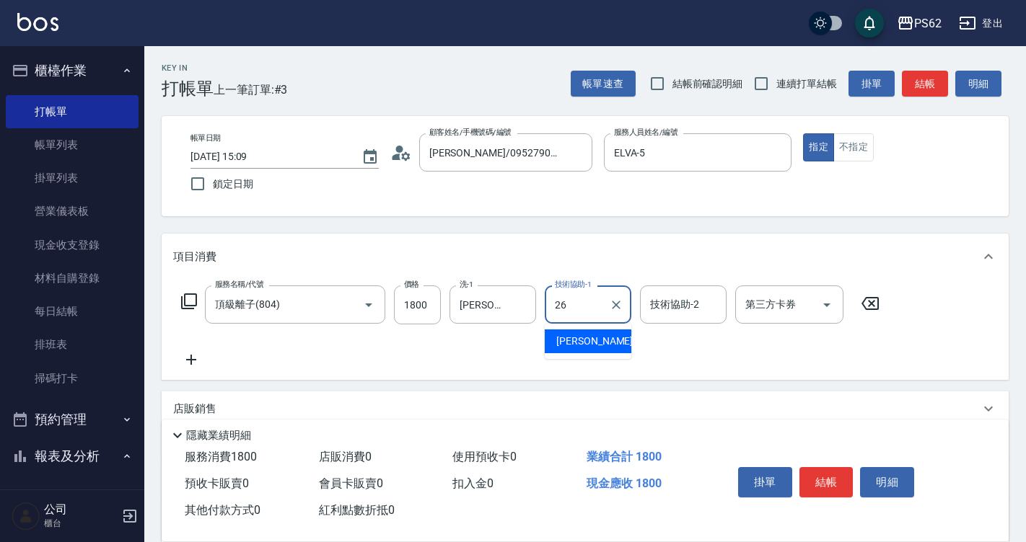
type input "[PERSON_NAME]-26"
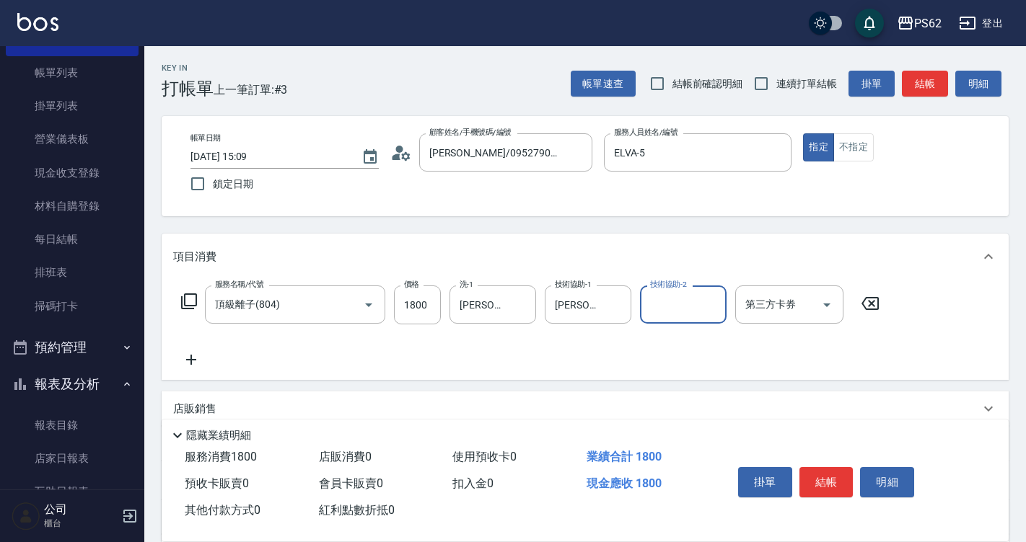
scroll to position [165, 0]
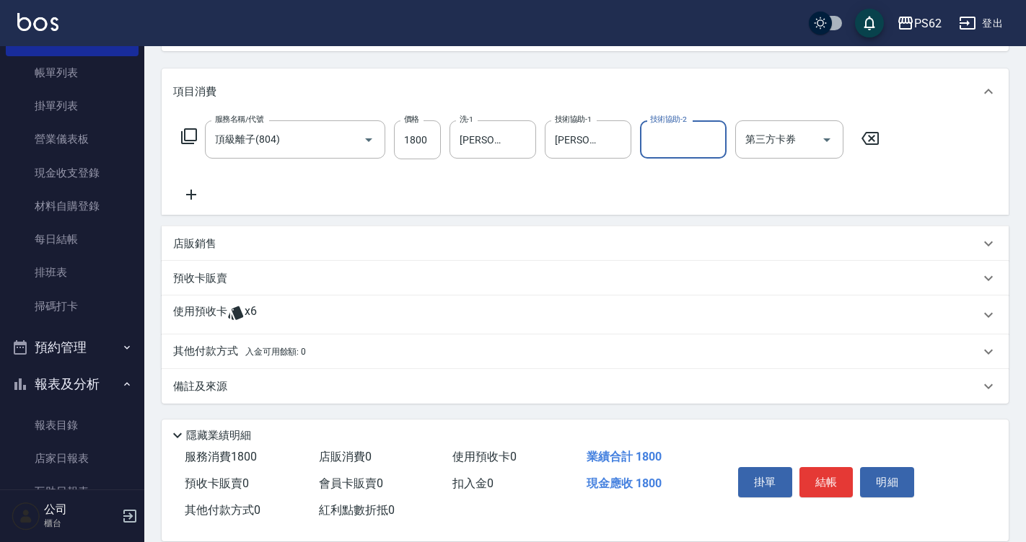
click at [219, 343] on div "其他付款方式 入金可用餘額: 0" at bounding box center [585, 352] width 847 height 35
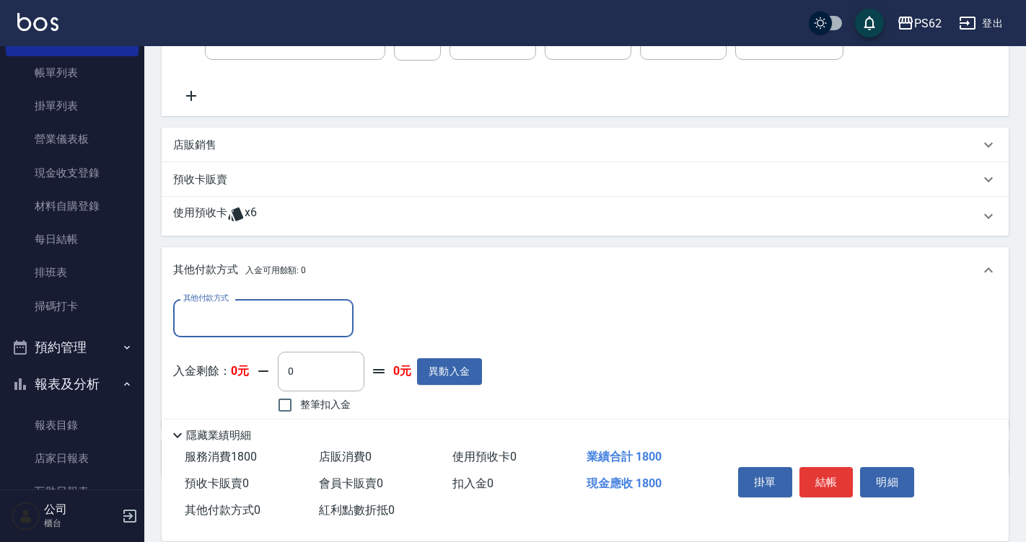
scroll to position [309, 0]
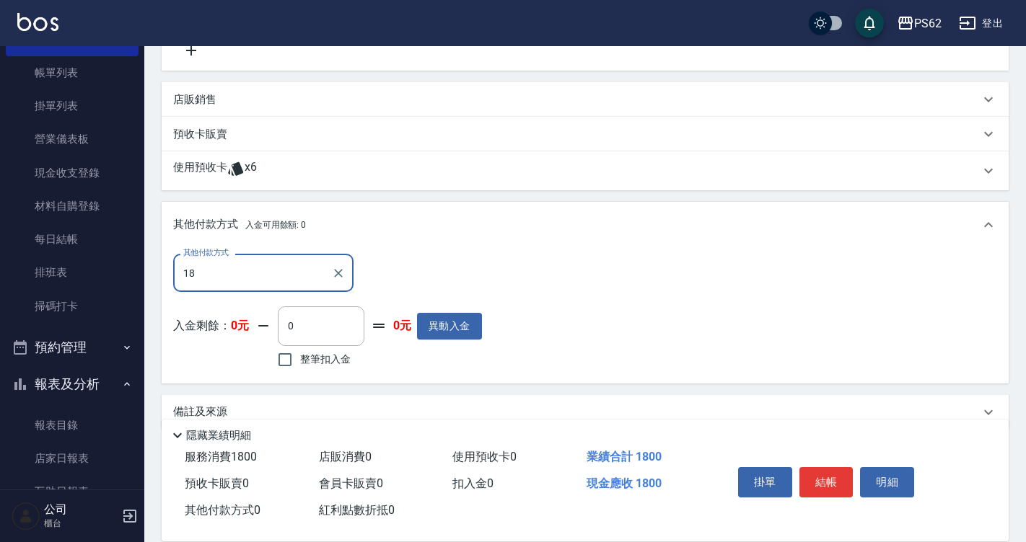
type input "1"
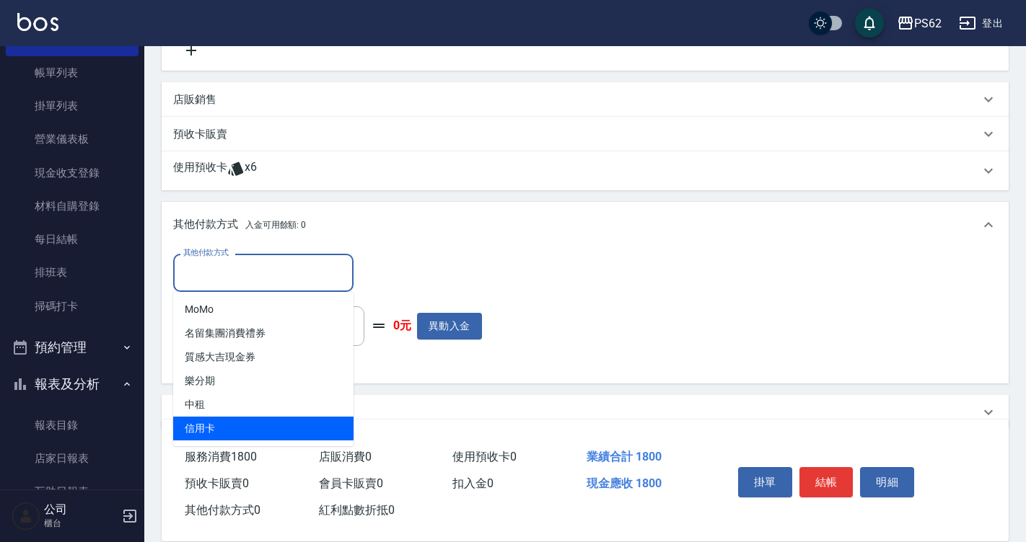
type input "信用卡"
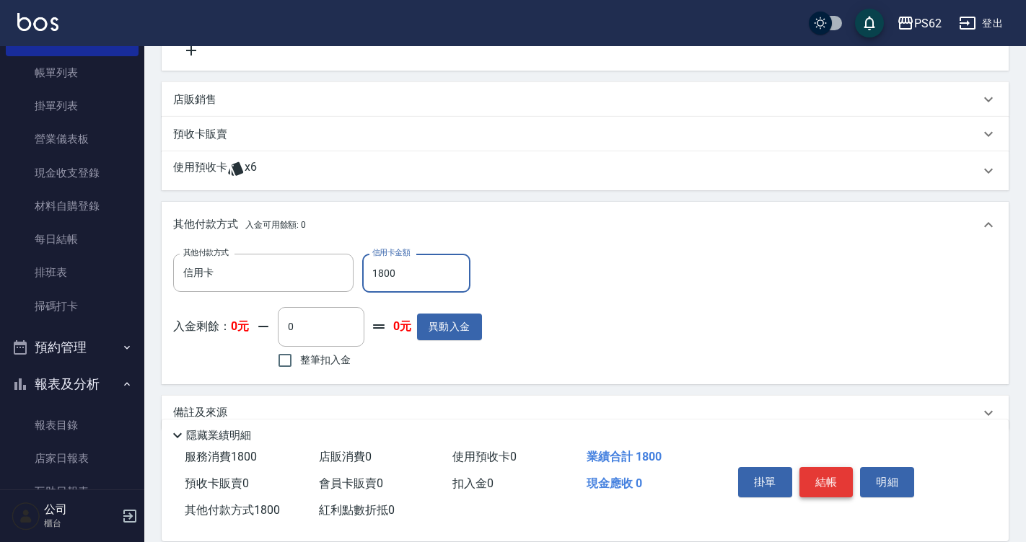
type input "1800"
click at [817, 485] on button "結帳" at bounding box center [826, 482] width 54 height 30
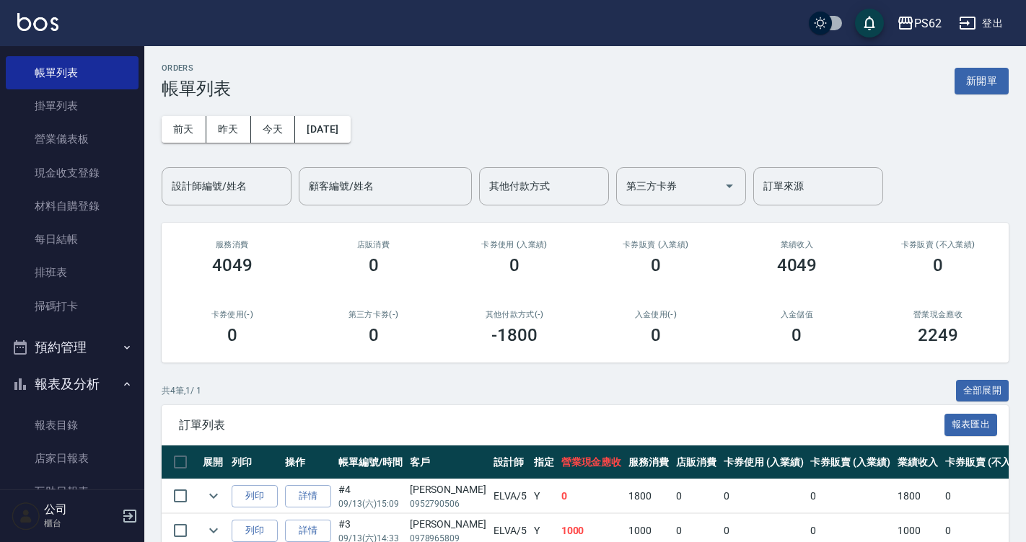
click at [817, 485] on td "0" at bounding box center [849, 497] width 87 height 34
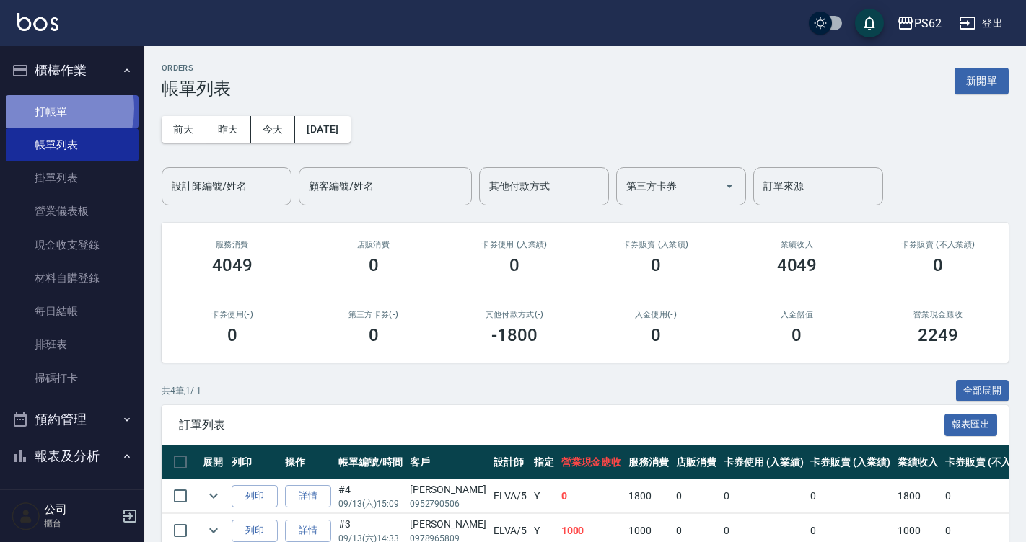
click at [38, 108] on link "打帳單" at bounding box center [72, 111] width 133 height 33
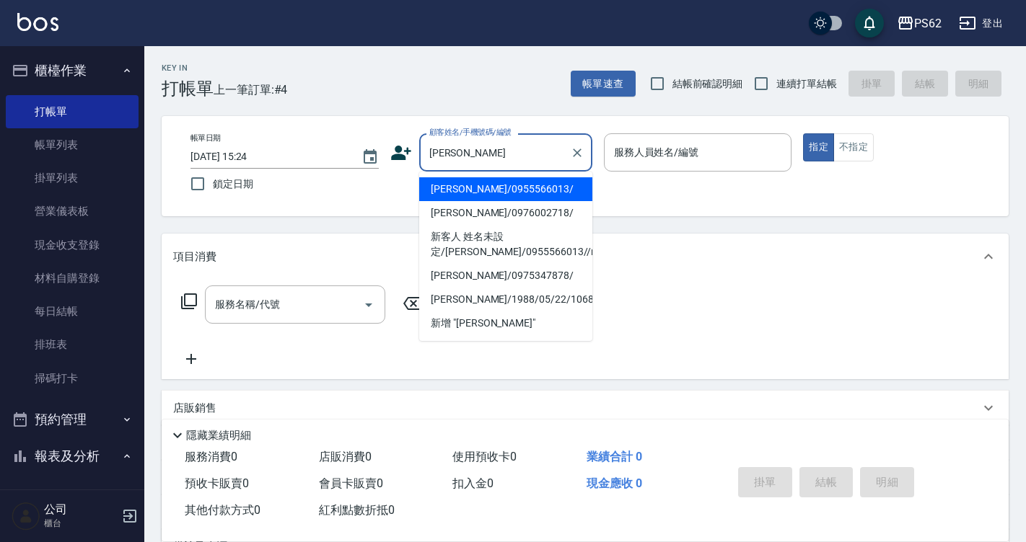
type input "[PERSON_NAME]/0955566013/"
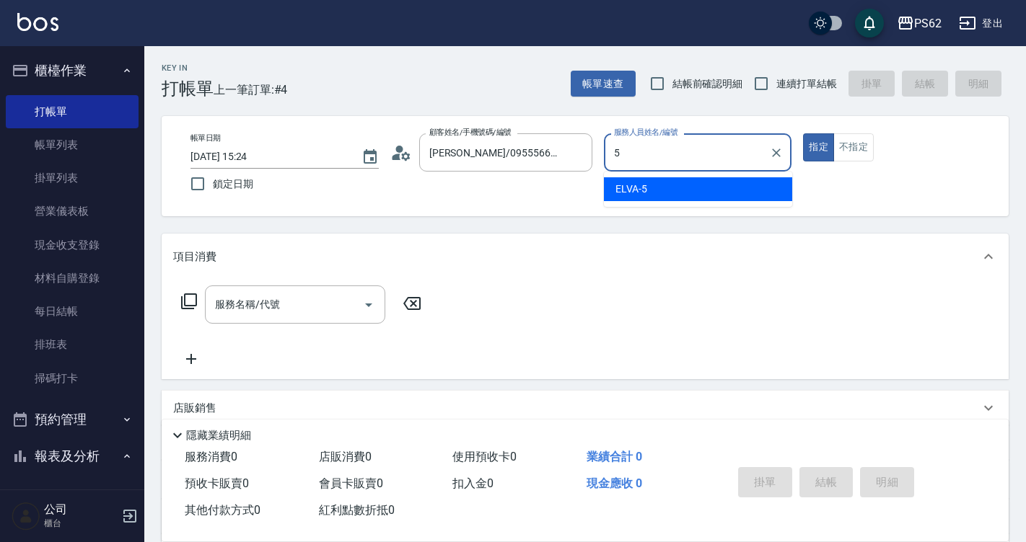
type input "ELVA-5"
type button "true"
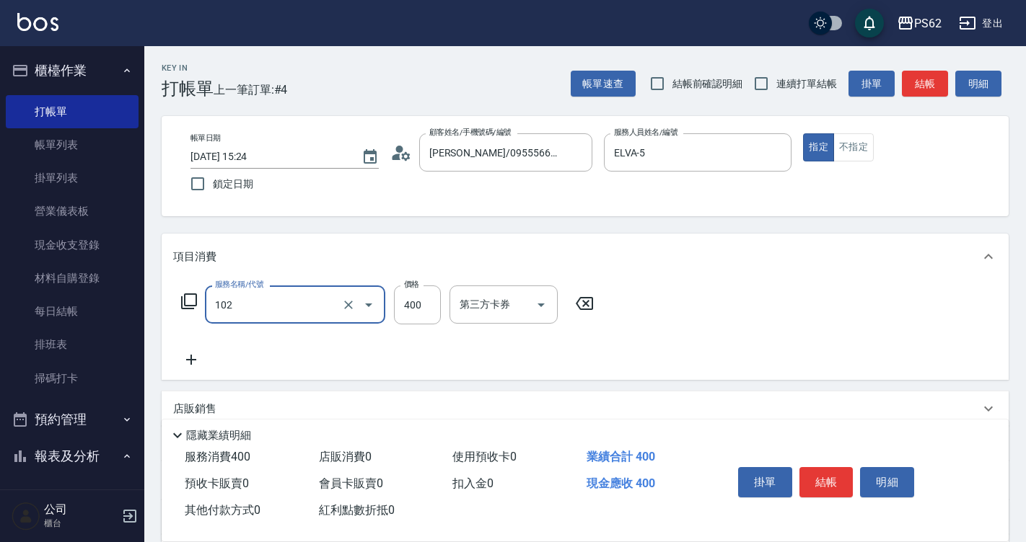
type input "精油洗髮(102)"
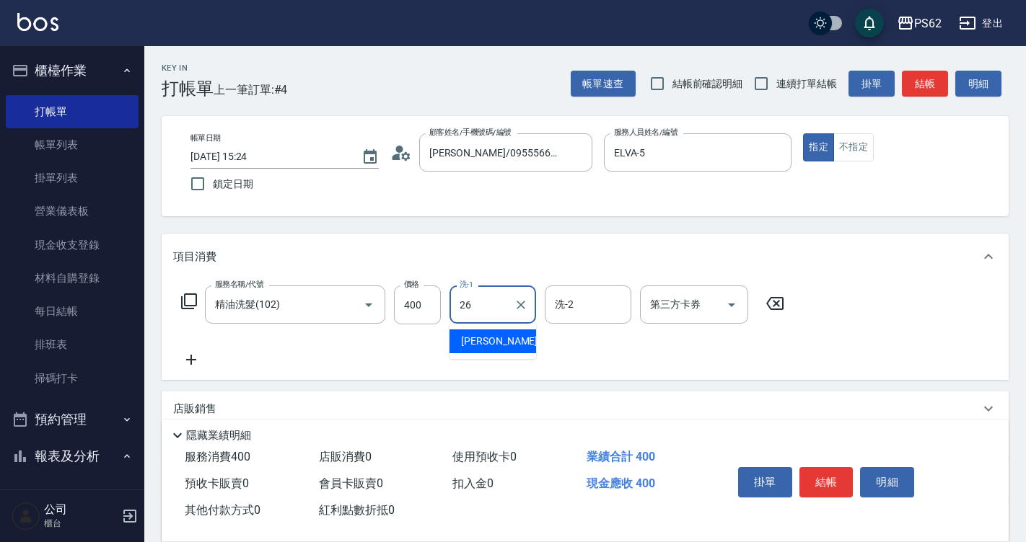
type input "[PERSON_NAME]-26"
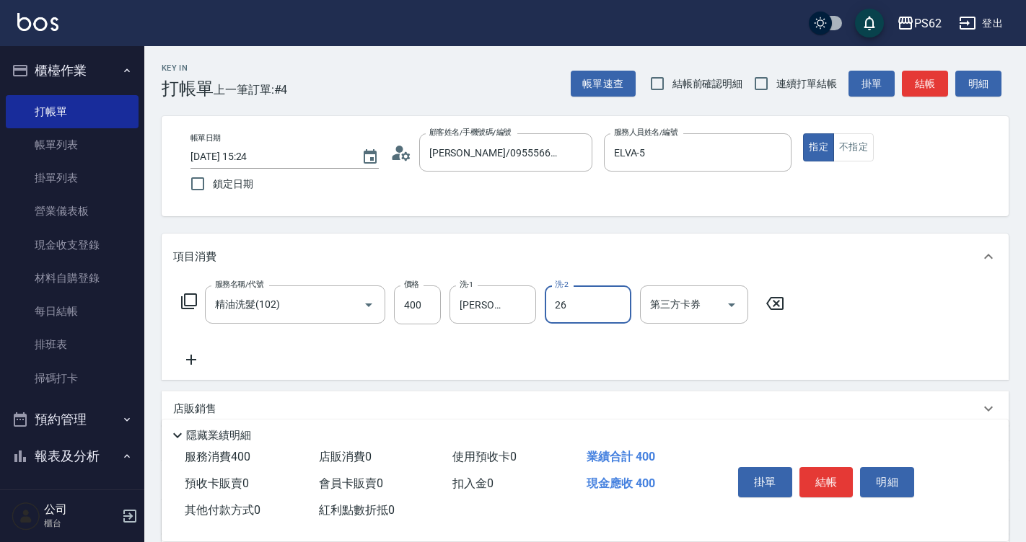
type input "[PERSON_NAME]-26"
click at [935, 81] on button "結帳" at bounding box center [925, 84] width 46 height 27
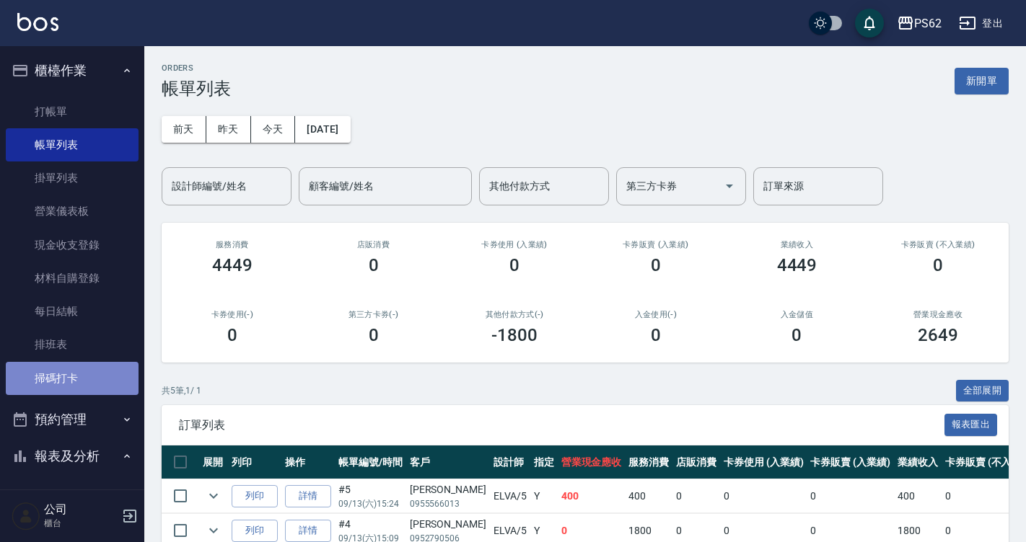
click at [102, 367] on link "掃碼打卡" at bounding box center [72, 378] width 133 height 33
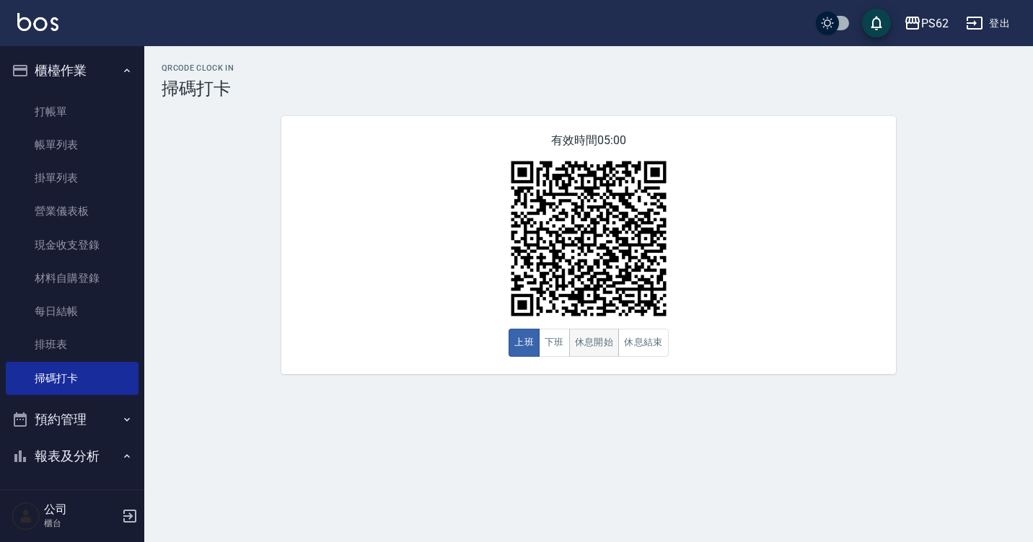
click at [580, 351] on button "休息開始" at bounding box center [594, 343] width 50 height 28
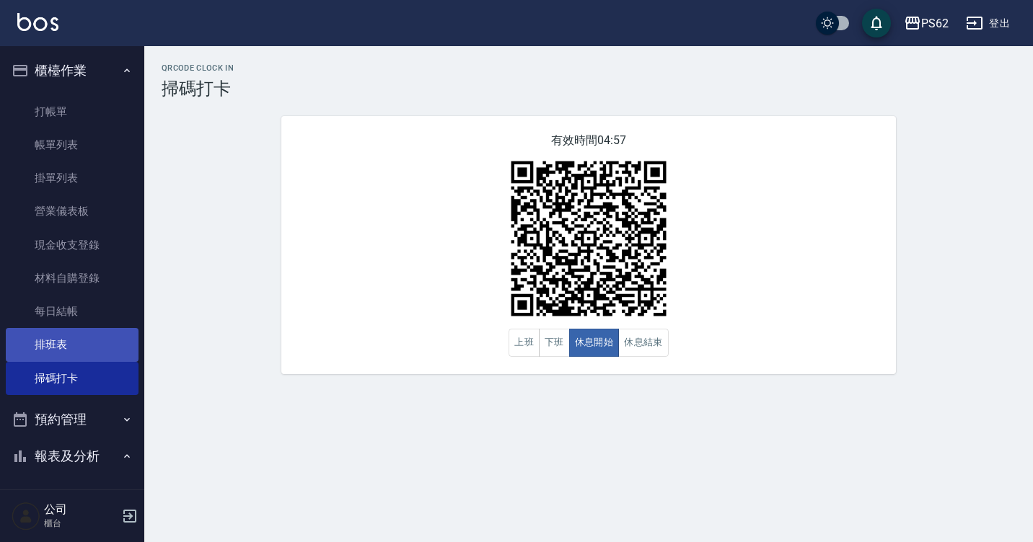
click at [89, 338] on link "排班表" at bounding box center [72, 344] width 133 height 33
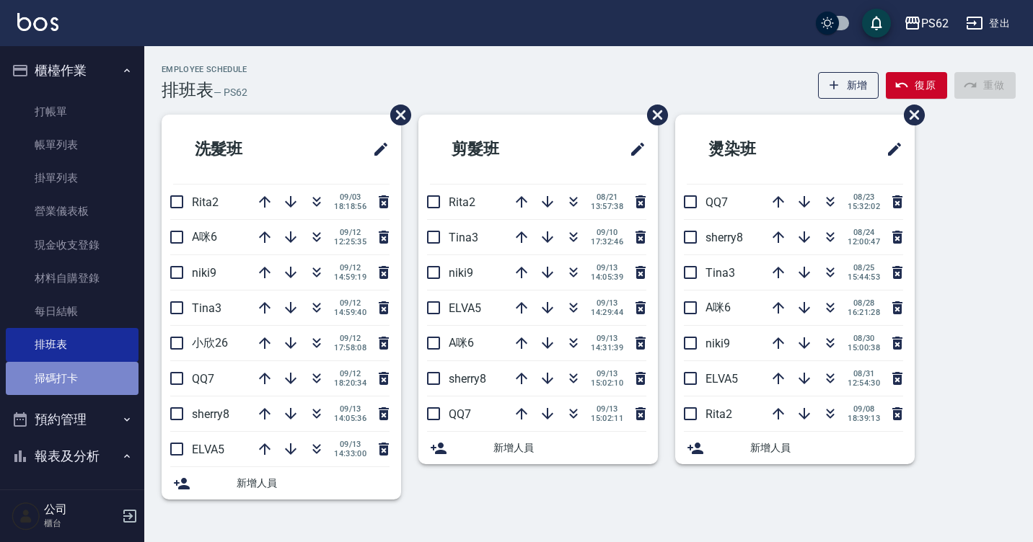
click at [84, 384] on link "掃碼打卡" at bounding box center [72, 378] width 133 height 33
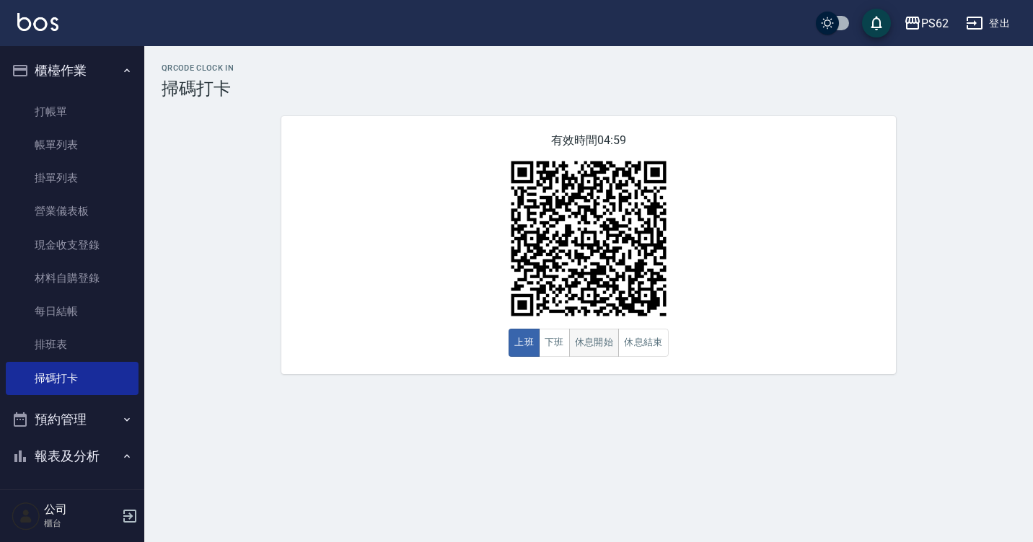
click at [600, 353] on button "休息開始" at bounding box center [594, 343] width 50 height 28
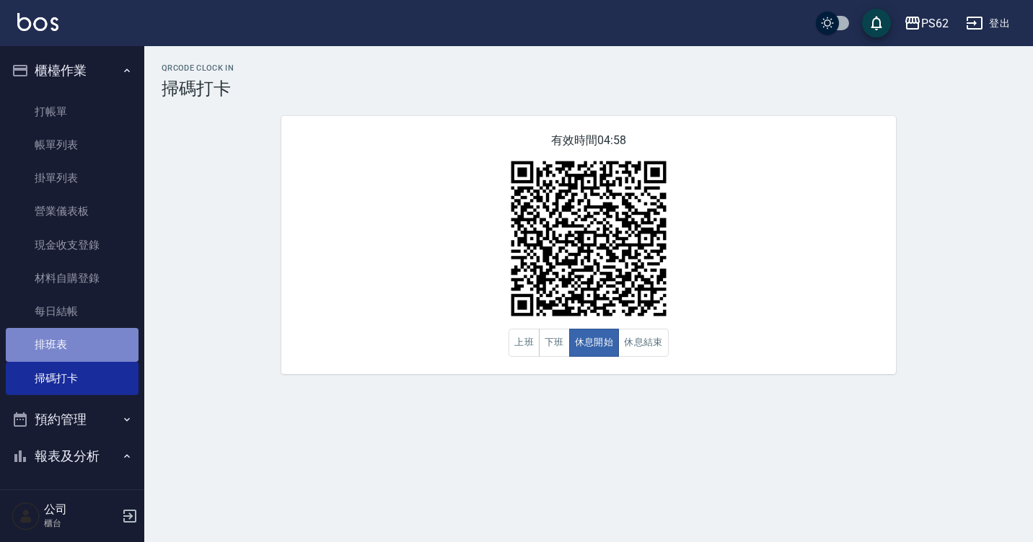
click at [92, 348] on link "排班表" at bounding box center [72, 344] width 133 height 33
